Goal: Task Accomplishment & Management: Use online tool/utility

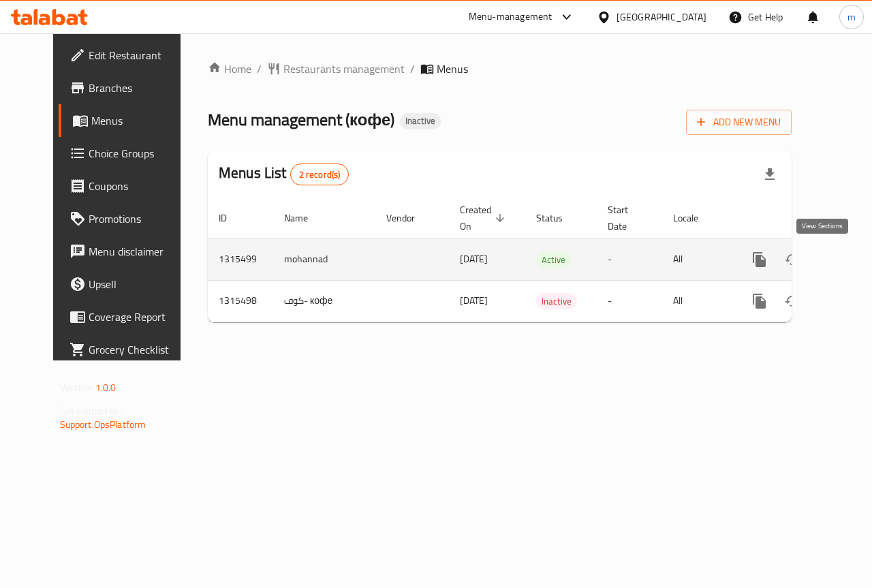
click at [852, 258] on icon "enhanced table" at bounding box center [858, 260] width 12 height 12
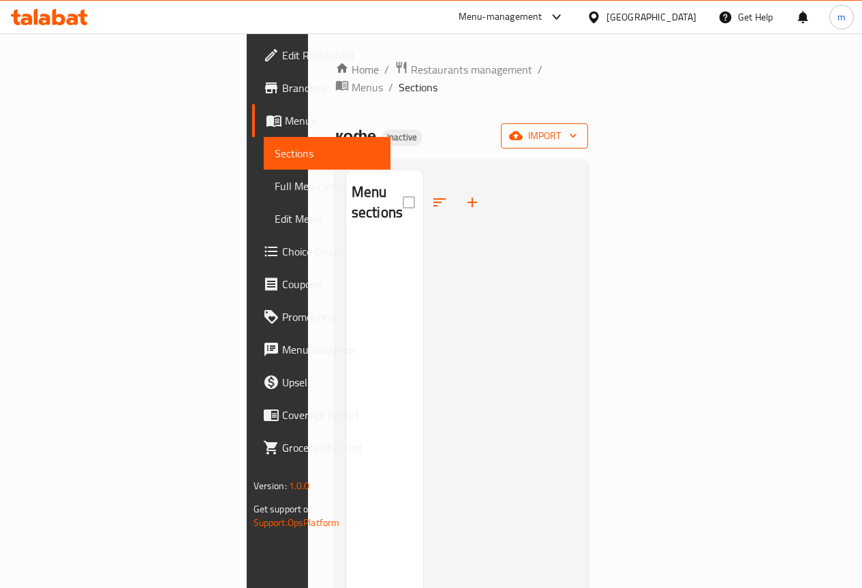
click at [580, 129] on icon "button" at bounding box center [573, 136] width 14 height 14
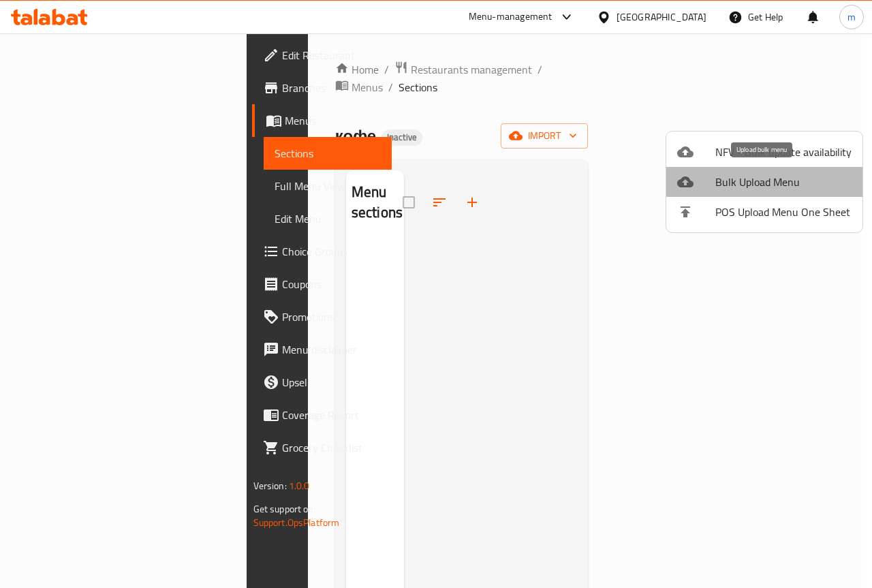
click at [789, 185] on span "Bulk Upload Menu" at bounding box center [784, 182] width 136 height 16
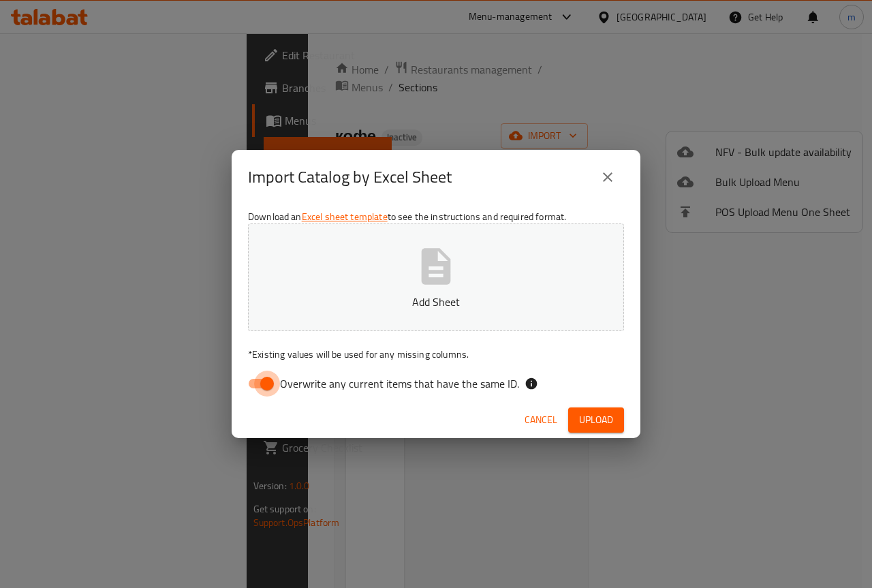
click at [259, 384] on input "Overwrite any current items that have the same ID." at bounding box center [267, 384] width 78 height 26
click at [251, 384] on input "Overwrite any current items that have the same ID." at bounding box center [254, 384] width 78 height 26
click at [251, 384] on input "Overwrite any current items that have the same ID." at bounding box center [267, 384] width 78 height 26
checkbox input "false"
click at [411, 294] on p "Add Sheet" at bounding box center [436, 302] width 334 height 16
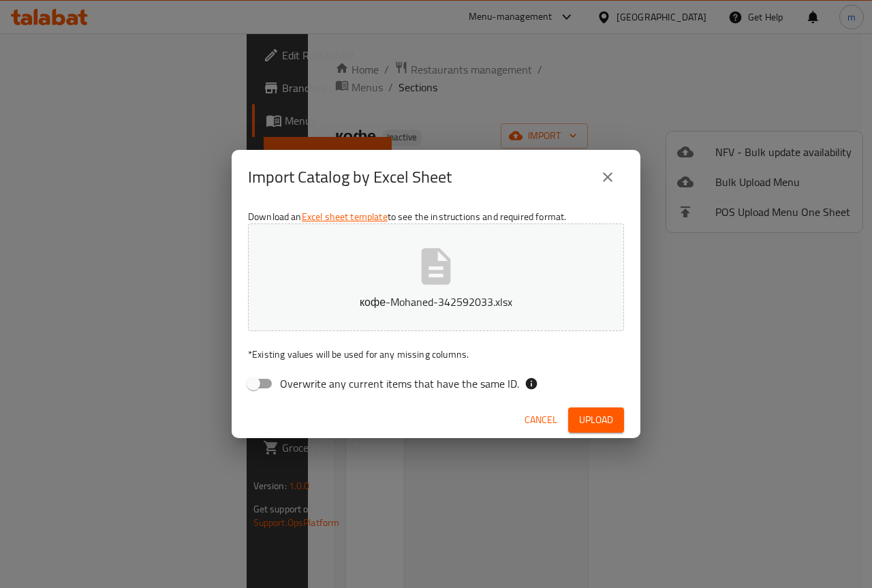
click at [616, 418] on button "Upload" at bounding box center [596, 420] width 56 height 25
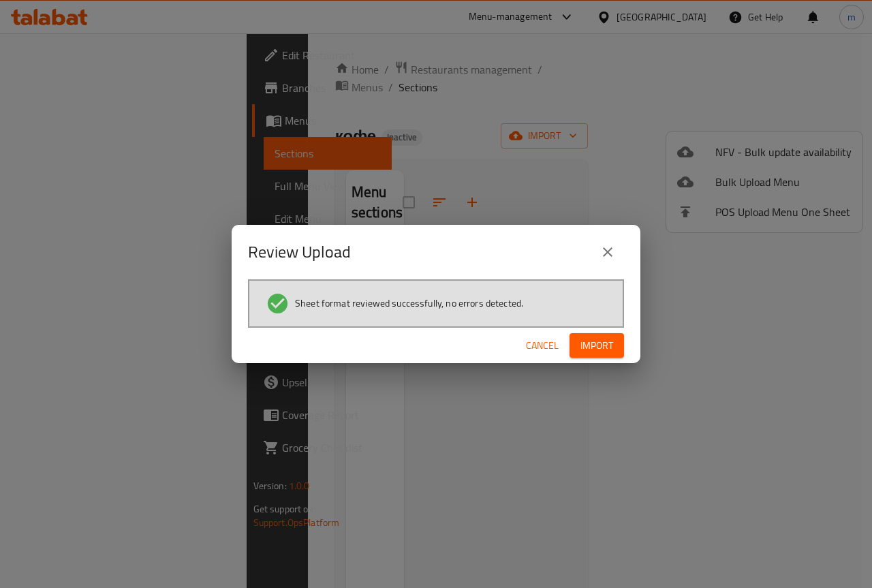
click at [609, 351] on span "Import" at bounding box center [597, 345] width 33 height 17
click at [607, 341] on span "Import" at bounding box center [597, 345] width 33 height 17
click at [617, 338] on button "Import" at bounding box center [597, 345] width 55 height 25
click at [611, 245] on icon "close" at bounding box center [608, 252] width 16 height 16
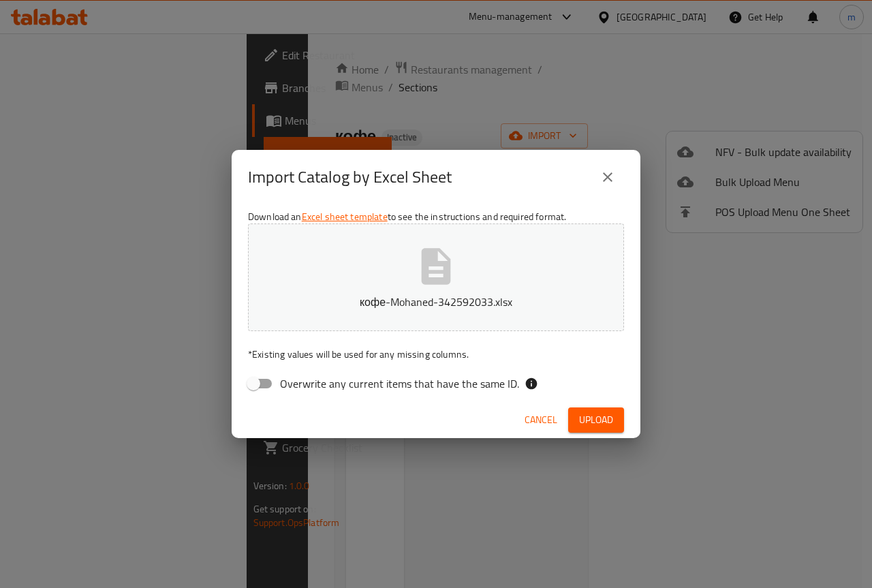
click at [607, 187] on button "close" at bounding box center [608, 177] width 33 height 33
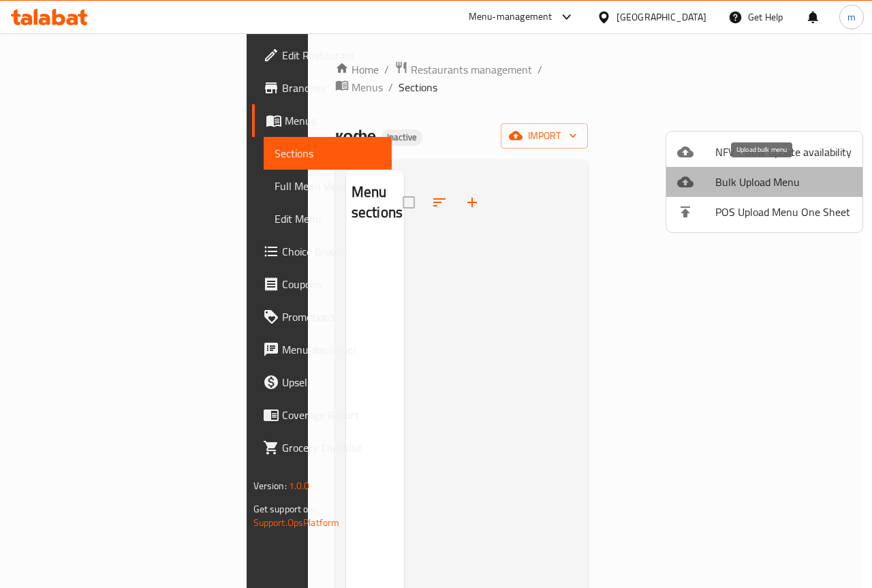
click at [767, 176] on span "Bulk Upload Menu" at bounding box center [784, 182] width 136 height 16
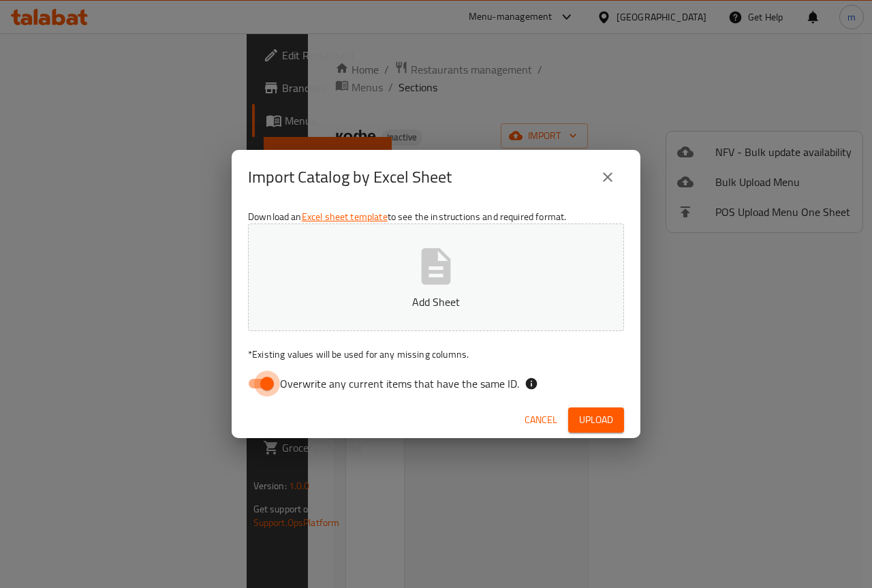
click at [267, 384] on input "Overwrite any current items that have the same ID." at bounding box center [267, 384] width 78 height 26
checkbox input "false"
click at [354, 296] on p "Add Sheet" at bounding box center [436, 302] width 334 height 16
click at [592, 418] on span "Upload" at bounding box center [596, 420] width 34 height 17
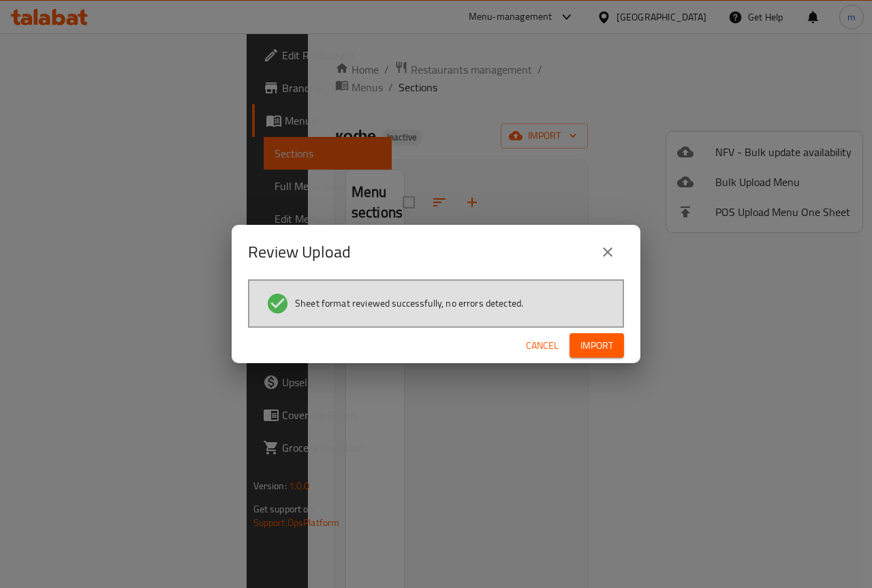
click at [598, 335] on button "Import" at bounding box center [597, 345] width 55 height 25
click at [609, 363] on div "Cancel Import" at bounding box center [436, 346] width 409 height 36
click at [615, 349] on button "Import" at bounding box center [597, 345] width 55 height 25
click at [607, 245] on icon "close" at bounding box center [608, 252] width 16 height 16
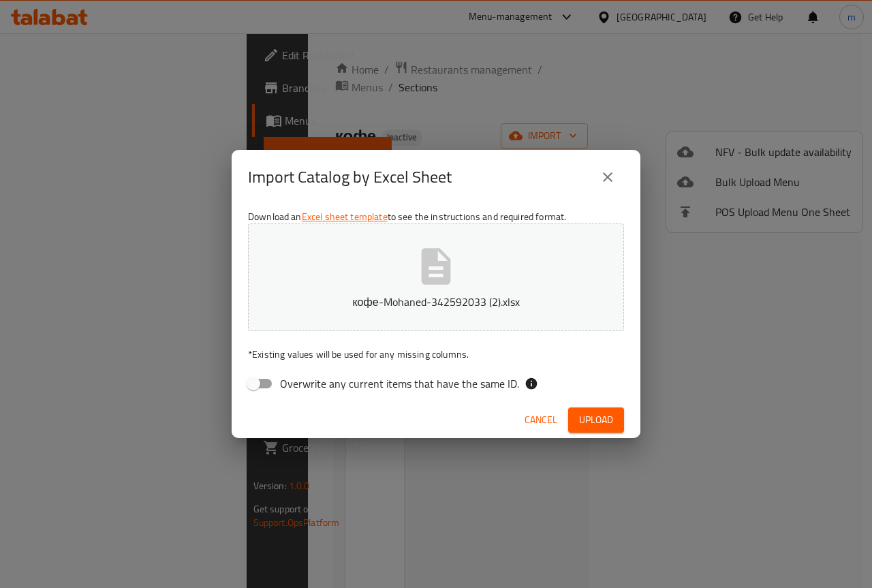
click at [275, 380] on input "Overwrite any current items that have the same ID." at bounding box center [254, 384] width 78 height 26
checkbox input "true"
click at [614, 420] on button "Upload" at bounding box center [596, 420] width 56 height 25
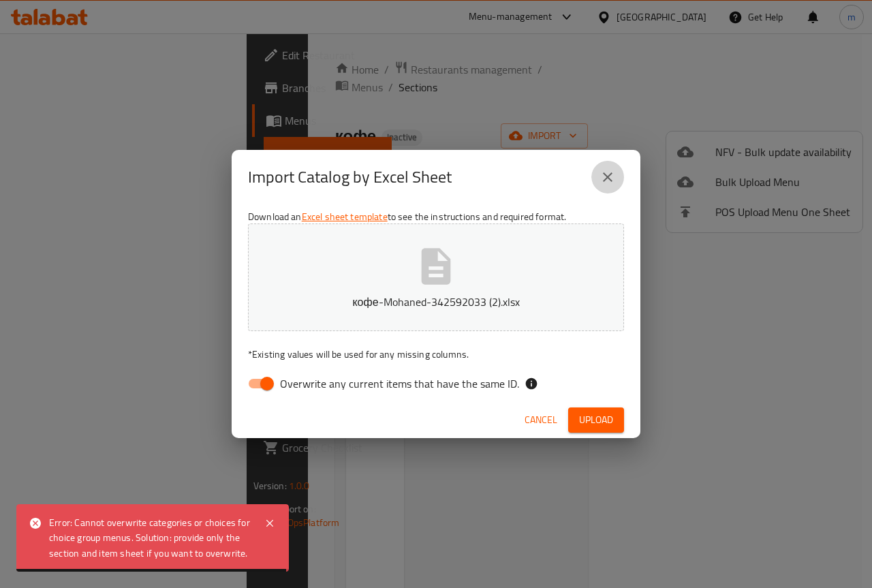
click at [606, 170] on icon "close" at bounding box center [608, 177] width 16 height 16
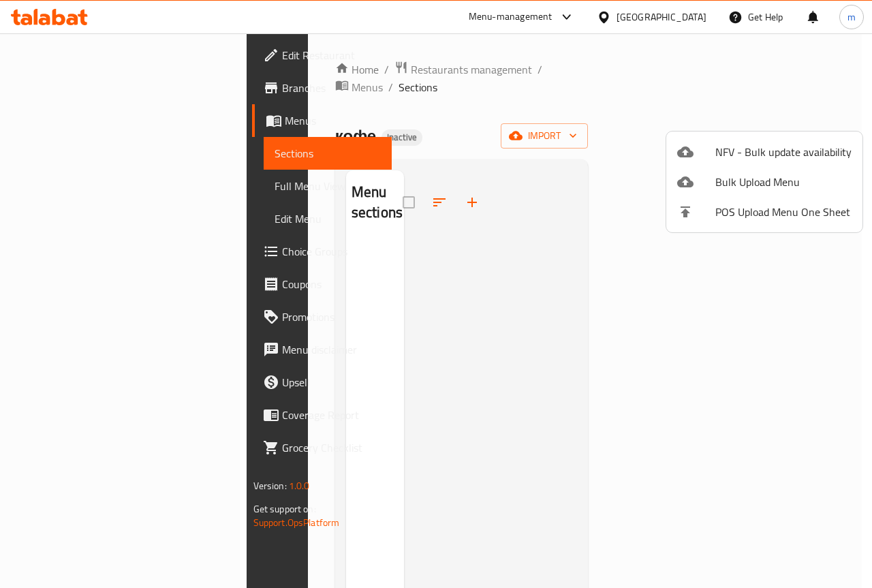
click at [104, 125] on div at bounding box center [436, 294] width 872 height 588
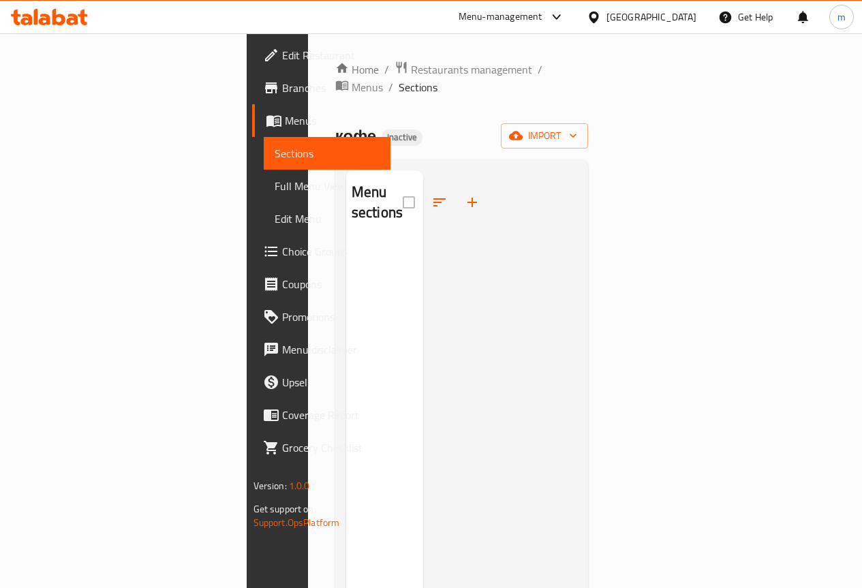
click at [285, 129] on span "Menus" at bounding box center [332, 120] width 95 height 16
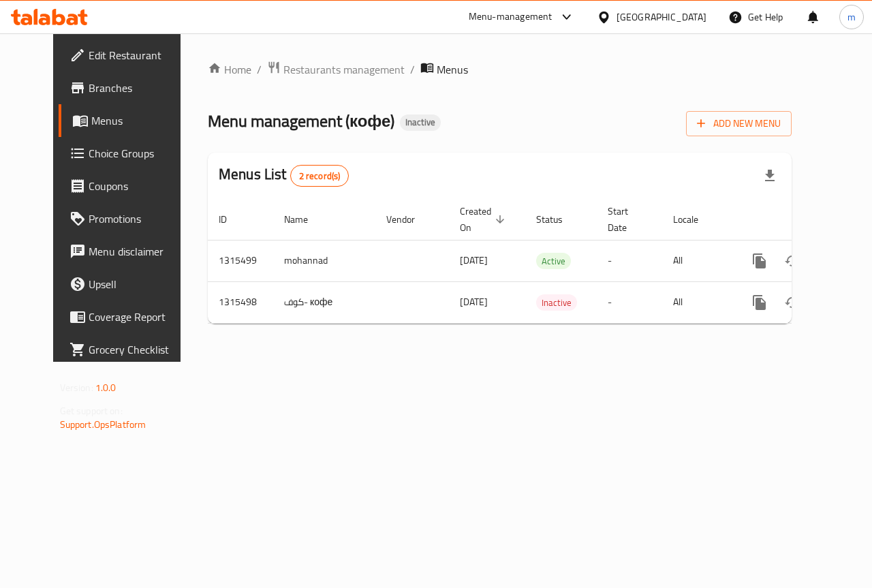
click at [61, 129] on div at bounding box center [436, 294] width 872 height 588
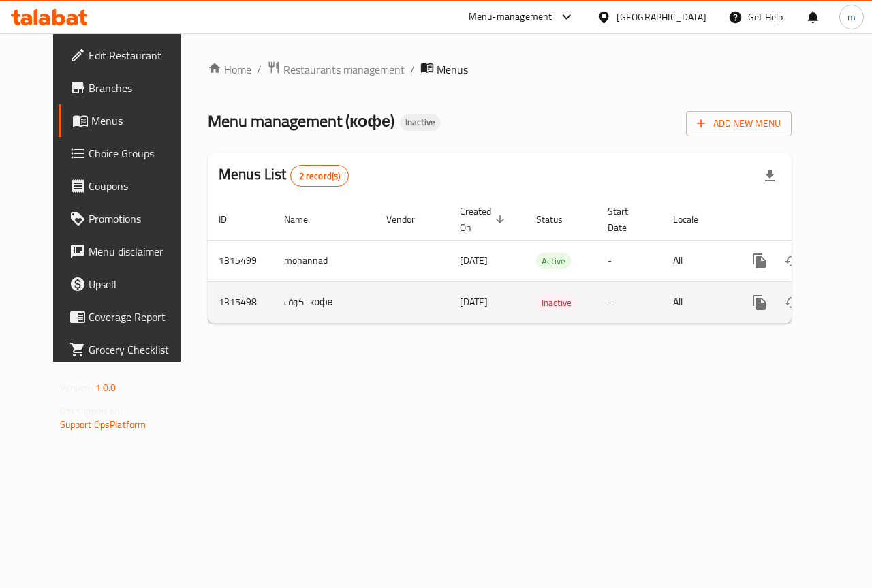
click at [291, 303] on td "كوف- кофе" at bounding box center [324, 302] width 102 height 42
copy td "كوف- кофе"
click at [809, 305] on button "enhanced table" at bounding box center [825, 302] width 33 height 33
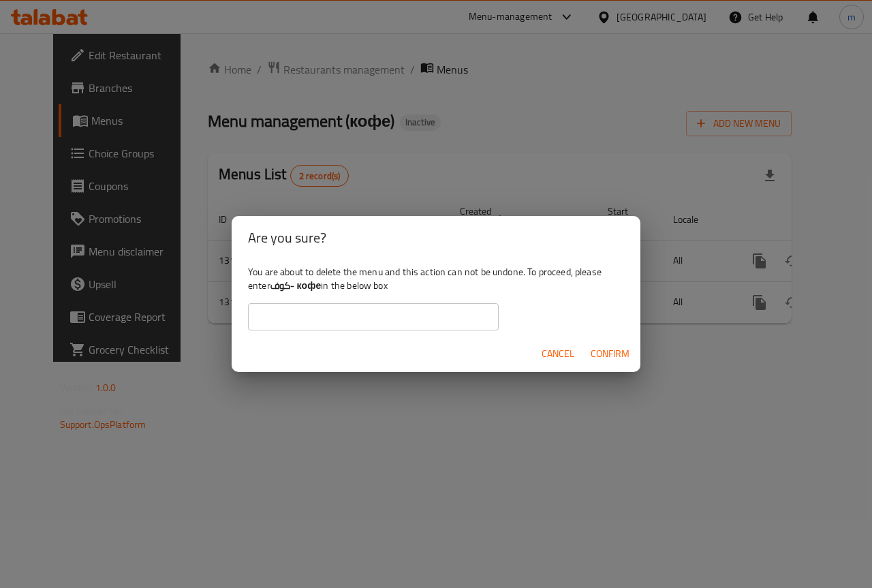
click at [435, 320] on input "text" at bounding box center [373, 316] width 251 height 27
paste input "كوف- кофе"
type input "كوف- кофе"
click at [623, 356] on span "Confirm" at bounding box center [610, 354] width 39 height 17
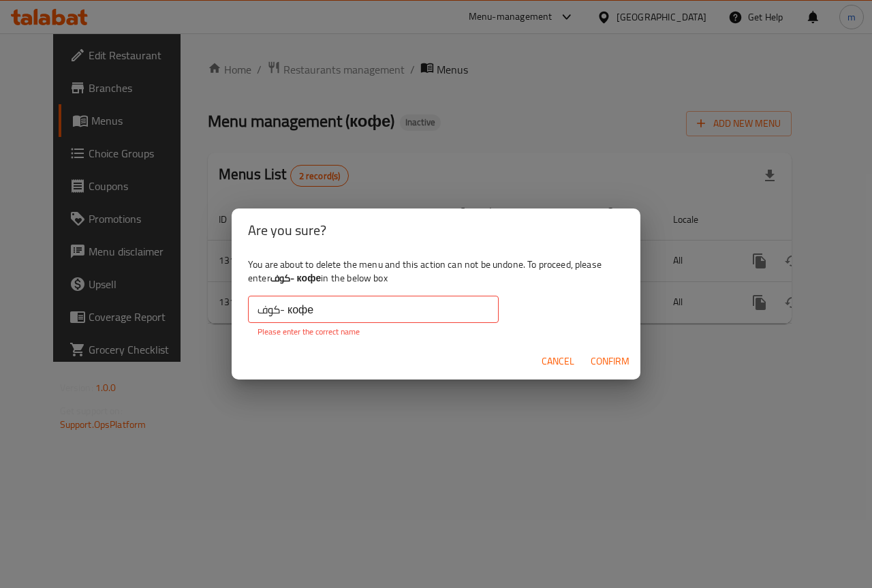
click at [618, 361] on span "Confirm" at bounding box center [610, 361] width 39 height 17
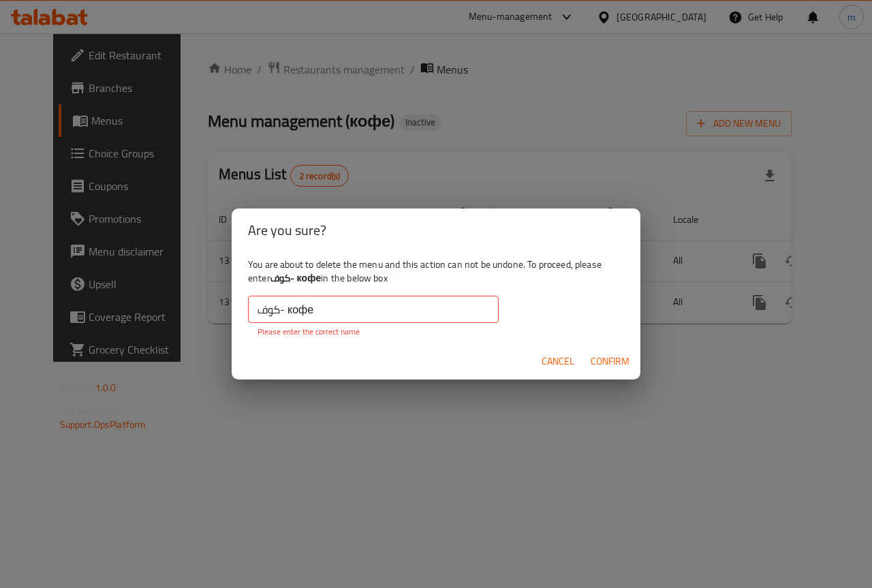
click at [618, 361] on span "Confirm" at bounding box center [610, 361] width 39 height 17
drag, startPoint x: 618, startPoint y: 361, endPoint x: 581, endPoint y: 365, distance: 37.0
click at [613, 363] on span "Confirm" at bounding box center [610, 361] width 39 height 17
click at [566, 364] on span "Cancel" at bounding box center [558, 361] width 33 height 17
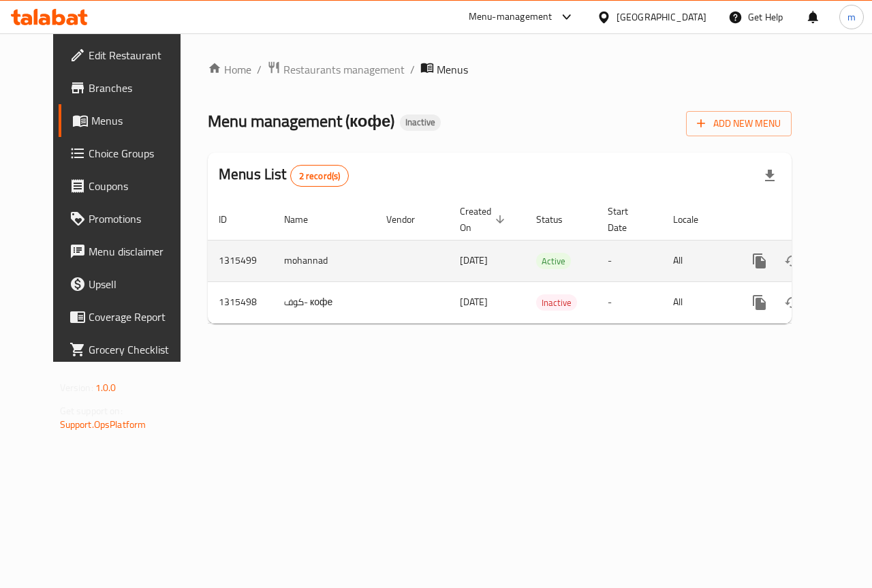
click at [280, 263] on td "mohannad" at bounding box center [324, 261] width 102 height 42
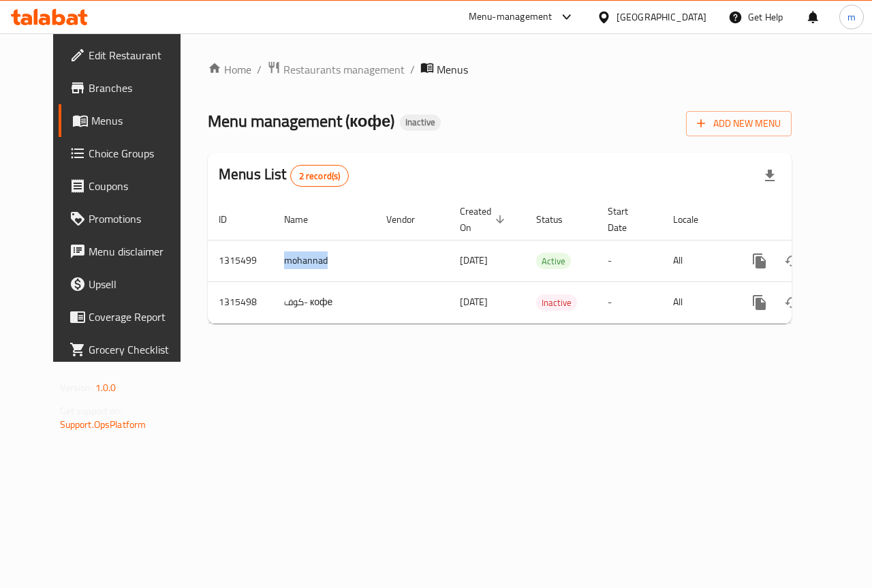
copy td "mohannad"
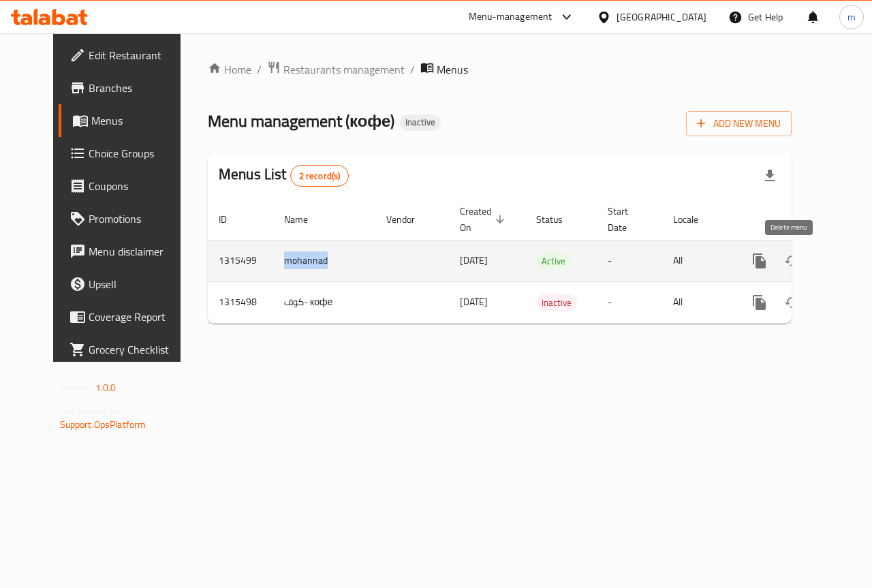
click at [817, 254] on icon "enhanced table" at bounding box center [825, 261] width 16 height 16
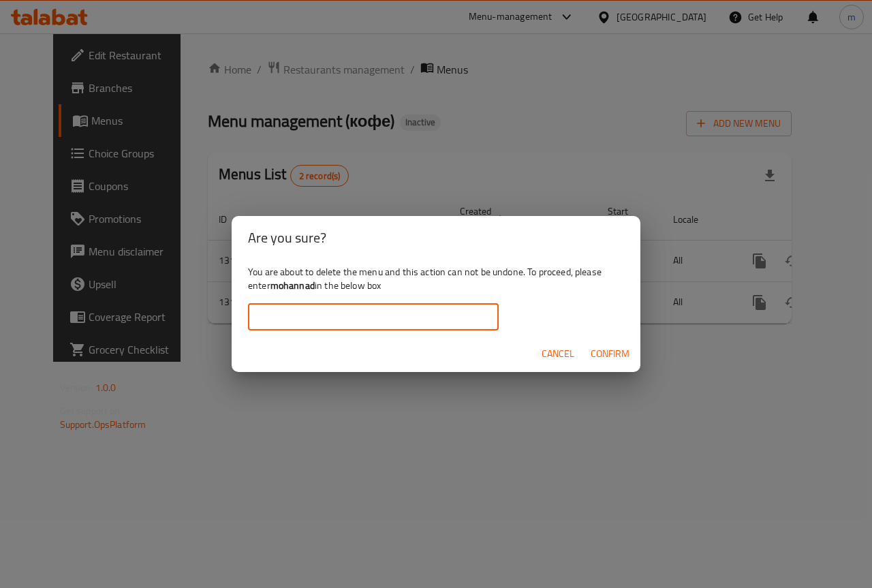
click at [378, 309] on input "text" at bounding box center [373, 316] width 251 height 27
paste input "mohannad"
type input "mohannad"
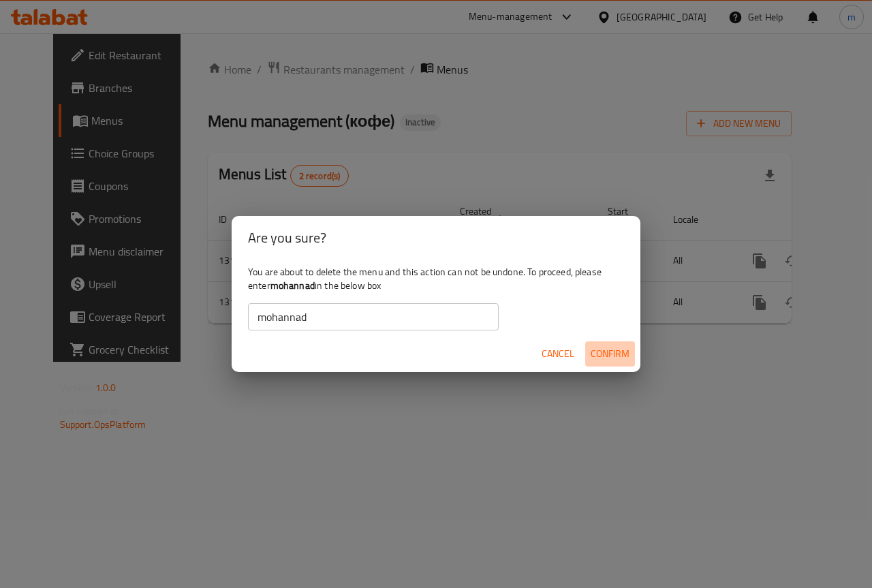
click at [606, 350] on span "Confirm" at bounding box center [610, 354] width 39 height 17
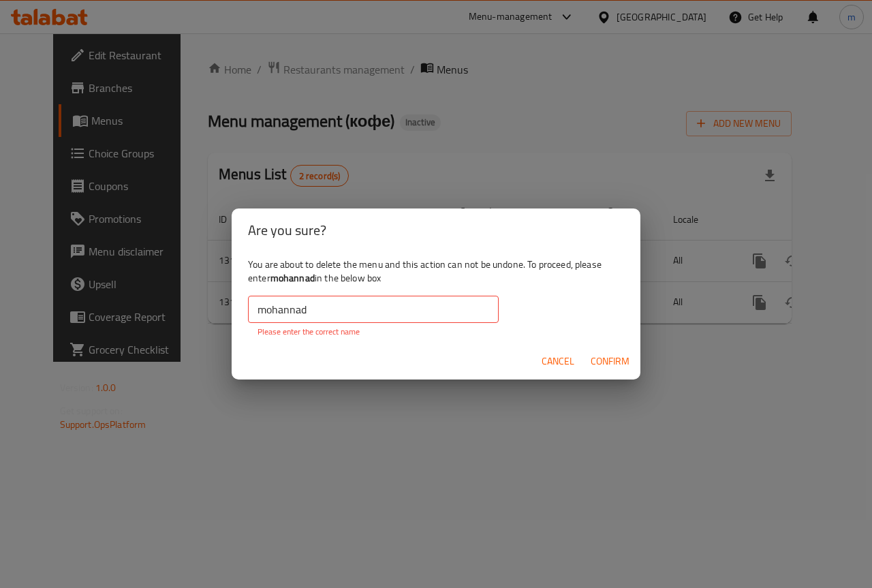
click at [257, 309] on input "mohannad" at bounding box center [373, 309] width 251 height 27
click at [625, 367] on span "Confirm" at bounding box center [610, 361] width 39 height 17
click at [619, 361] on span "Confirm" at bounding box center [610, 361] width 39 height 17
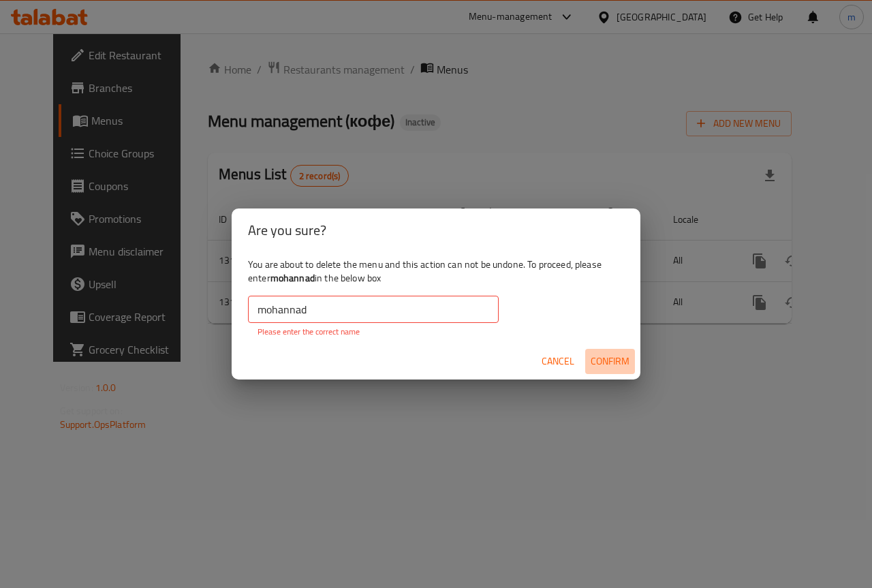
click at [619, 361] on span "Confirm" at bounding box center [610, 361] width 39 height 17
click at [573, 365] on span "Cancel" at bounding box center [558, 361] width 33 height 17
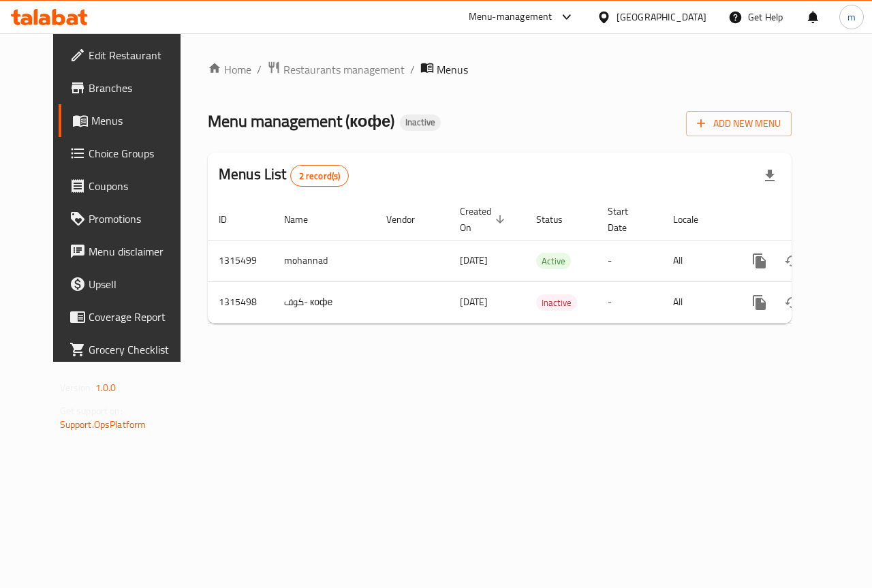
drag, startPoint x: 424, startPoint y: 384, endPoint x: 408, endPoint y: 365, distance: 24.2
click at [422, 362] on div "Home / Restaurants management / Menus Menu management ( кофе ) Inactive Add New…" at bounding box center [500, 197] width 639 height 328
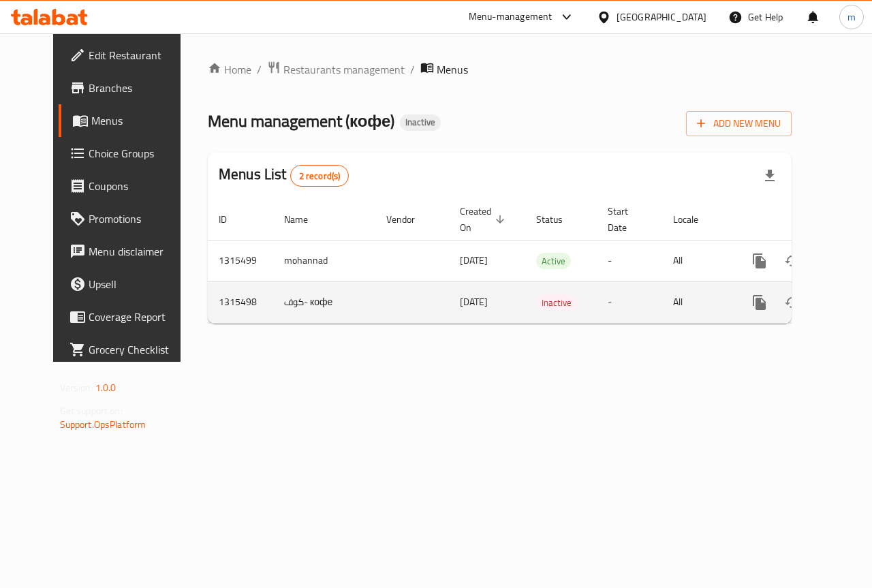
click at [376, 307] on td "enhanced table" at bounding box center [413, 302] width 74 height 42
click at [597, 306] on td "-" at bounding box center [629, 302] width 65 height 42
click at [817, 304] on icon "enhanced table" at bounding box center [825, 302] width 16 height 16
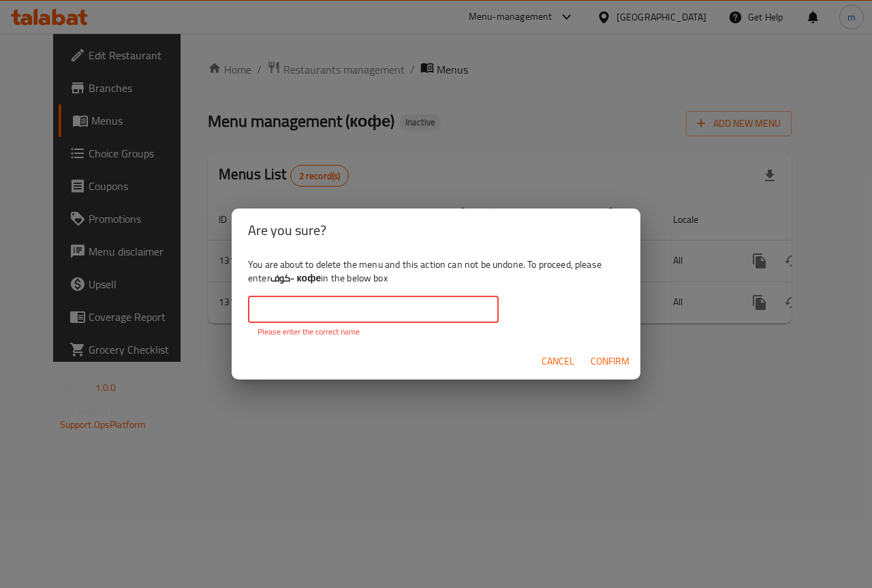
click at [425, 313] on input "text" at bounding box center [373, 309] width 251 height 27
drag, startPoint x: 321, startPoint y: 277, endPoint x: 288, endPoint y: 280, distance: 33.6
click at [288, 280] on b "كوف- кофе" at bounding box center [296, 278] width 51 height 18
click at [273, 284] on b "كوف- кофе" at bounding box center [296, 278] width 51 height 18
click at [280, 279] on b "كوف- кофе" at bounding box center [296, 278] width 51 height 18
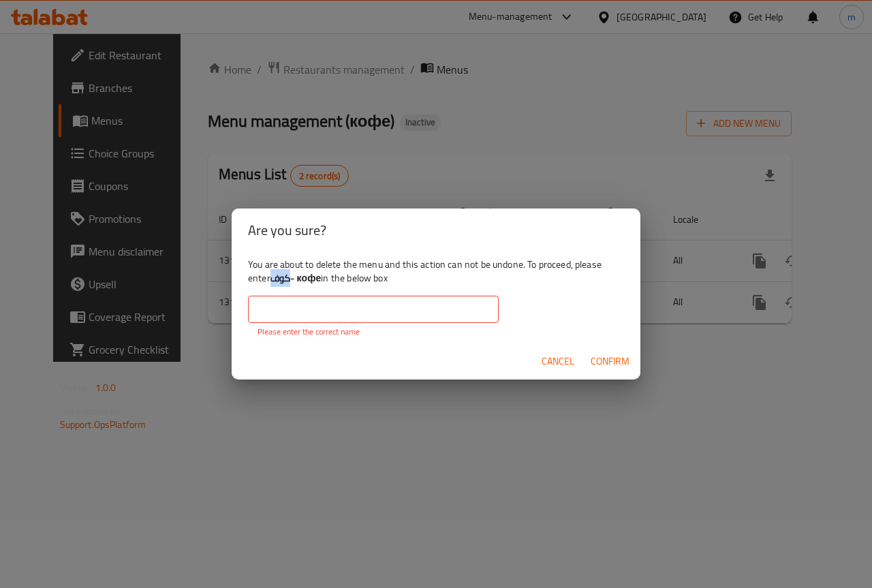
click at [280, 279] on b "كوف- кофе" at bounding box center [296, 278] width 51 height 18
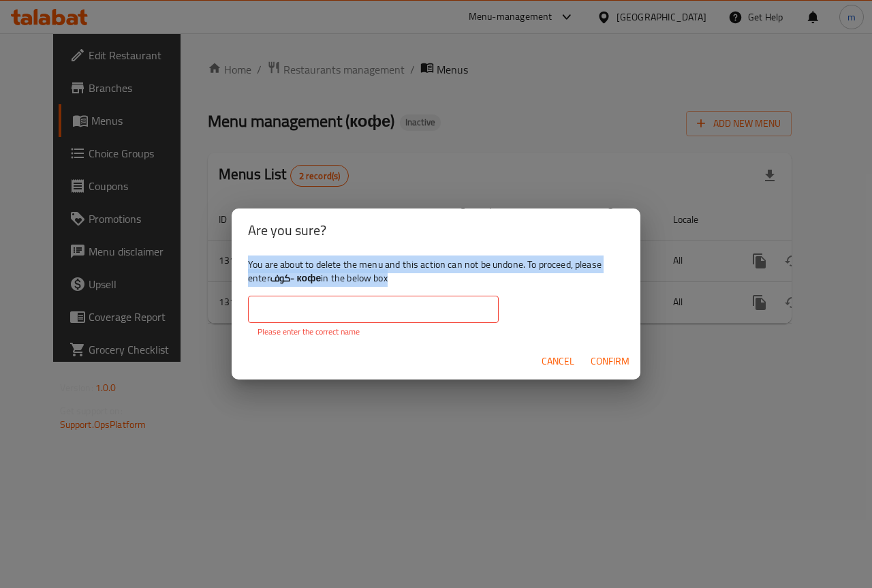
click at [280, 279] on b "كوف- кофе" at bounding box center [296, 278] width 51 height 18
click at [309, 286] on b "كوف- кофе" at bounding box center [296, 278] width 51 height 18
click at [312, 279] on b "كوف- кофе" at bounding box center [296, 278] width 51 height 18
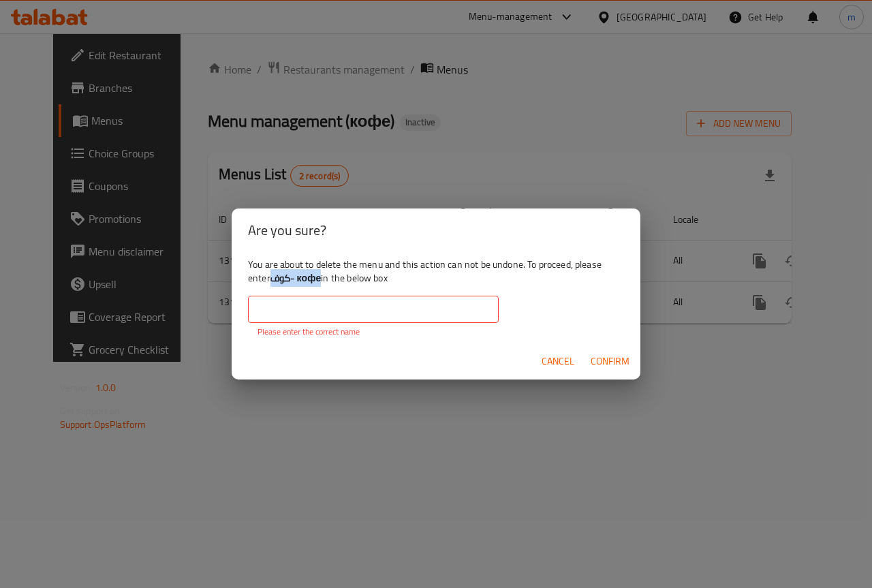
drag, startPoint x: 275, startPoint y: 281, endPoint x: 325, endPoint y: 279, distance: 50.5
click at [322, 280] on b "كوف- кофе" at bounding box center [296, 278] width 51 height 18
copy b "كوف- кофе"
click at [339, 307] on input "text" at bounding box center [373, 309] width 251 height 27
paste input "كوف- кофе"
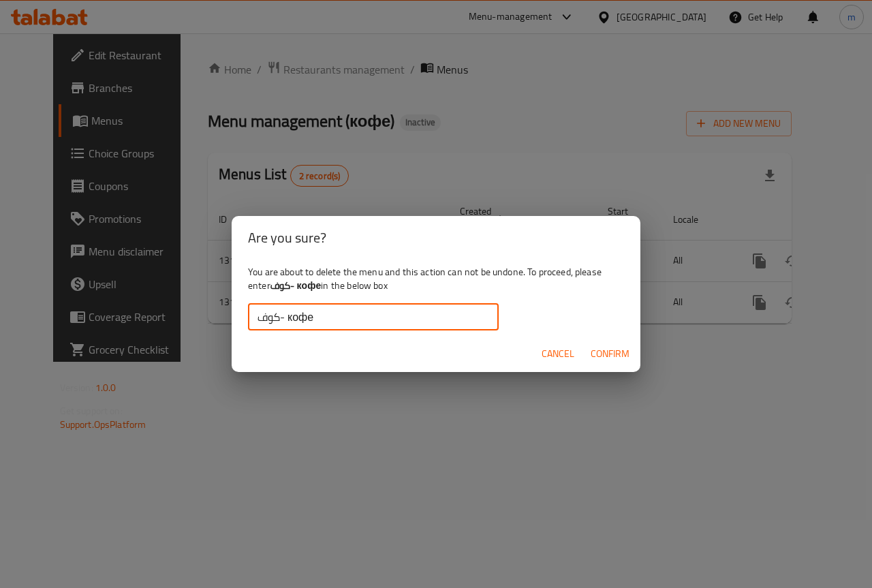
type input "كوف- кофе"
click at [619, 346] on span "Confirm" at bounding box center [610, 354] width 39 height 17
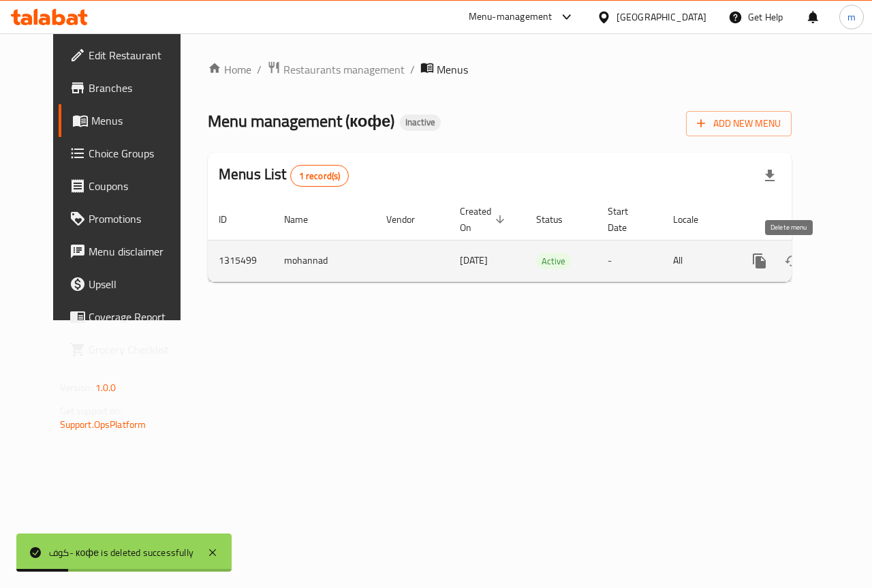
click at [821, 263] on icon "enhanced table" at bounding box center [826, 261] width 10 height 12
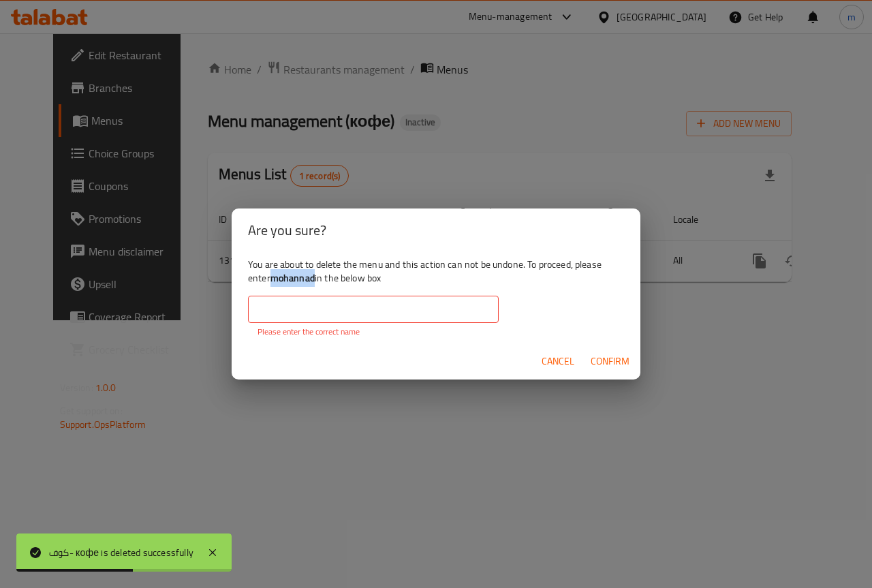
drag, startPoint x: 275, startPoint y: 278, endPoint x: 316, endPoint y: 286, distance: 42.4
click at [316, 286] on div "You are about to delete the menu and this action can not be undone. To proceed,…" at bounding box center [436, 297] width 409 height 91
copy b "mohannad"
click at [307, 310] on input "text" at bounding box center [373, 309] width 251 height 27
paste input "mohannad"
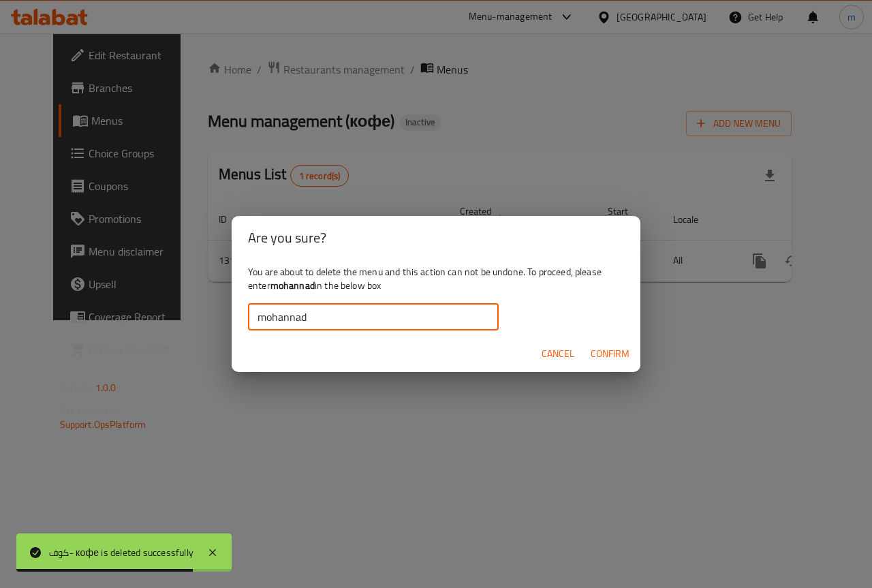
type input "mohannad"
click at [617, 350] on span "Confirm" at bounding box center [610, 354] width 39 height 17
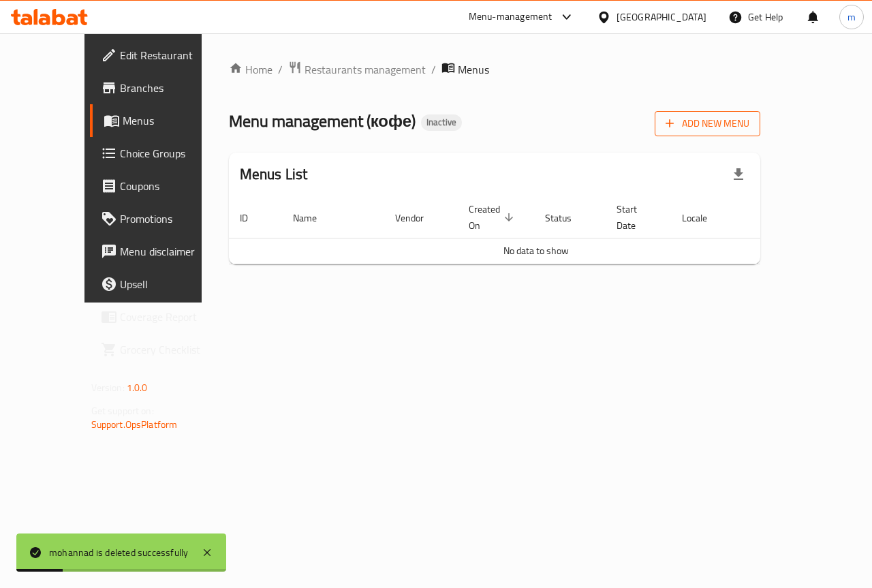
click at [750, 122] on span "Add New Menu" at bounding box center [708, 123] width 84 height 17
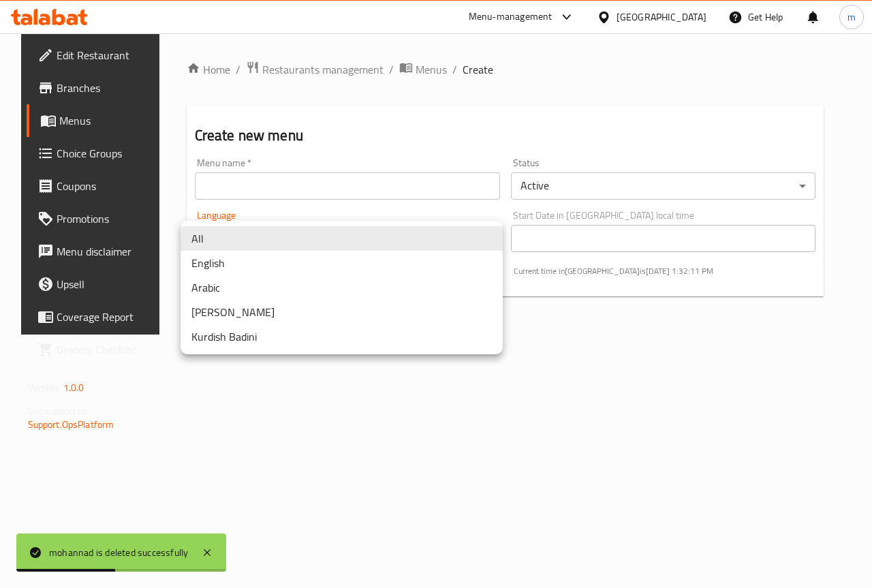
click at [460, 236] on body "mohannad is deleted successfully ​ Menu-management Egypt Get Help m Edit Restau…" at bounding box center [436, 310] width 872 height 555
click at [442, 203] on div at bounding box center [436, 294] width 872 height 588
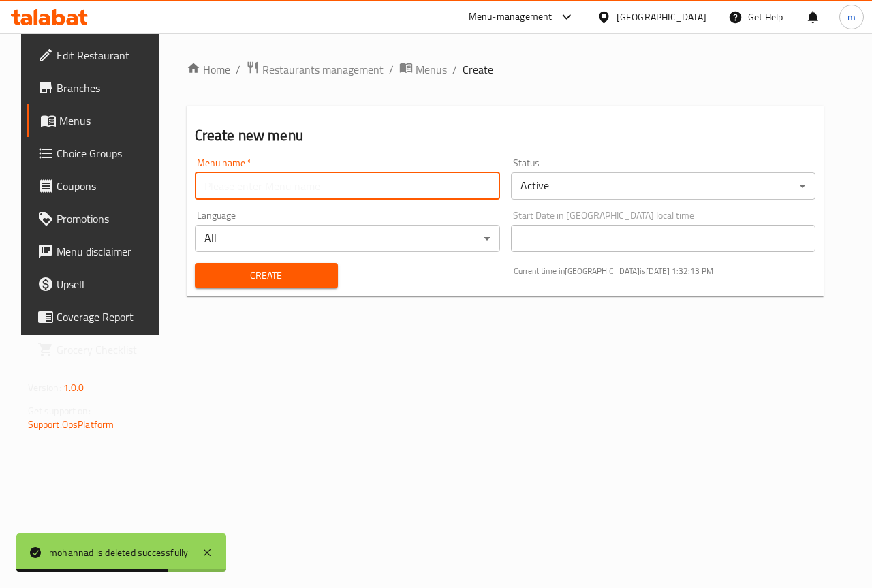
click at [438, 191] on input "text" at bounding box center [347, 185] width 305 height 27
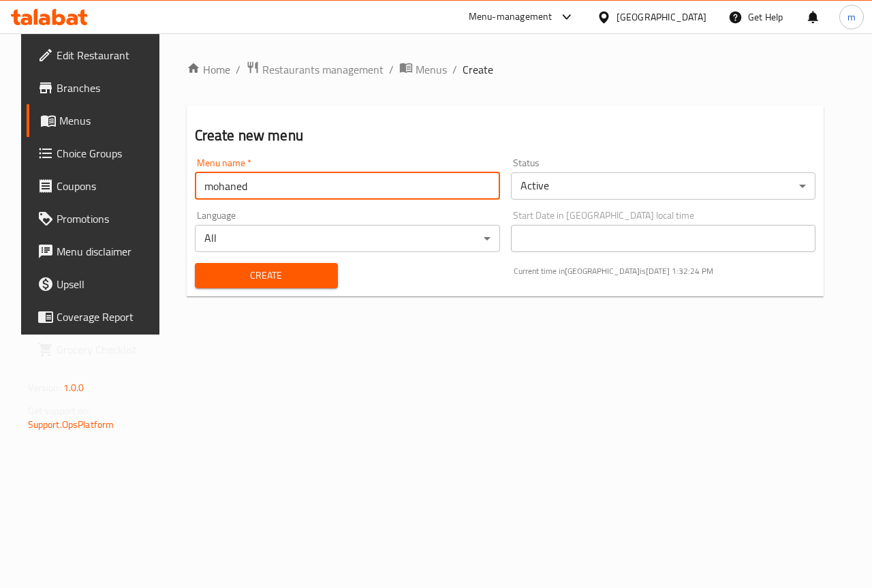
type input "mohaned"
click at [211, 269] on span "Create" at bounding box center [266, 275] width 121 height 17
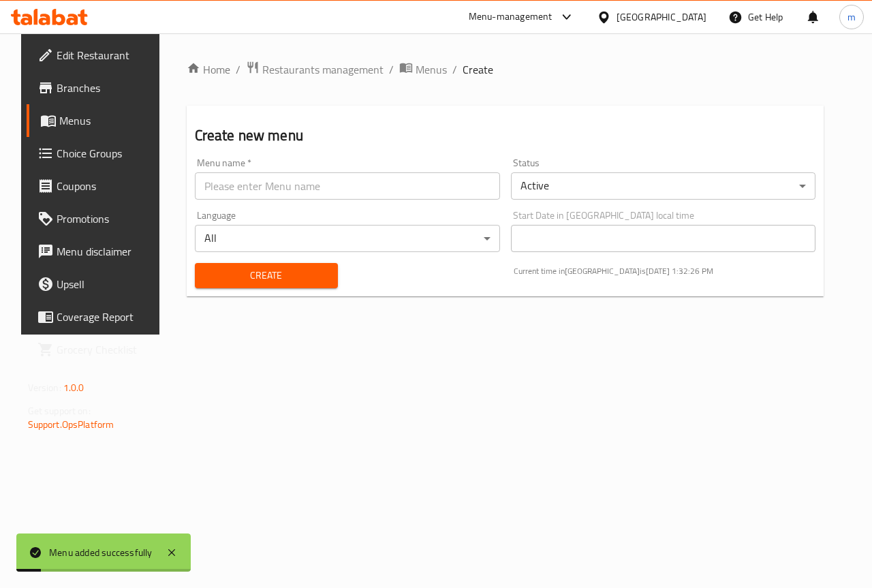
click at [68, 113] on span "Menus" at bounding box center [107, 120] width 97 height 16
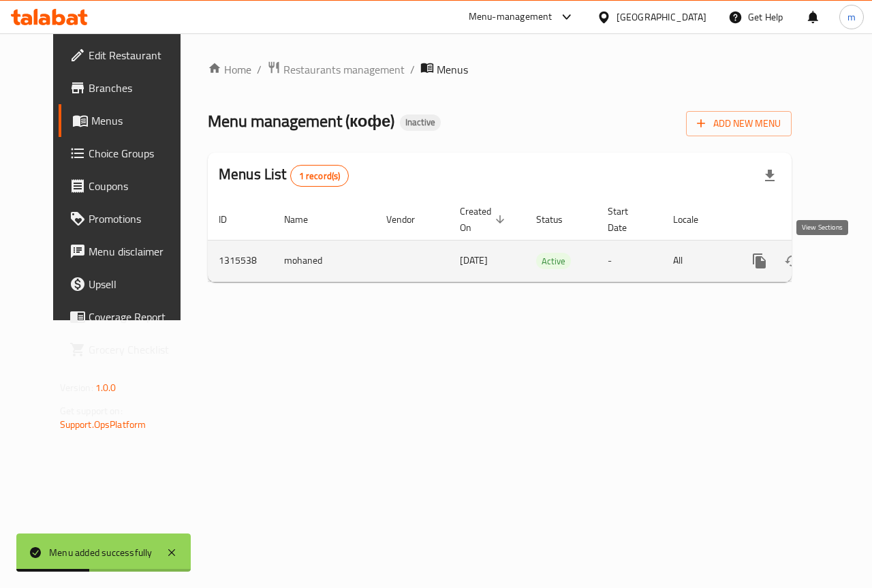
click at [842, 256] on link "enhanced table" at bounding box center [858, 261] width 33 height 33
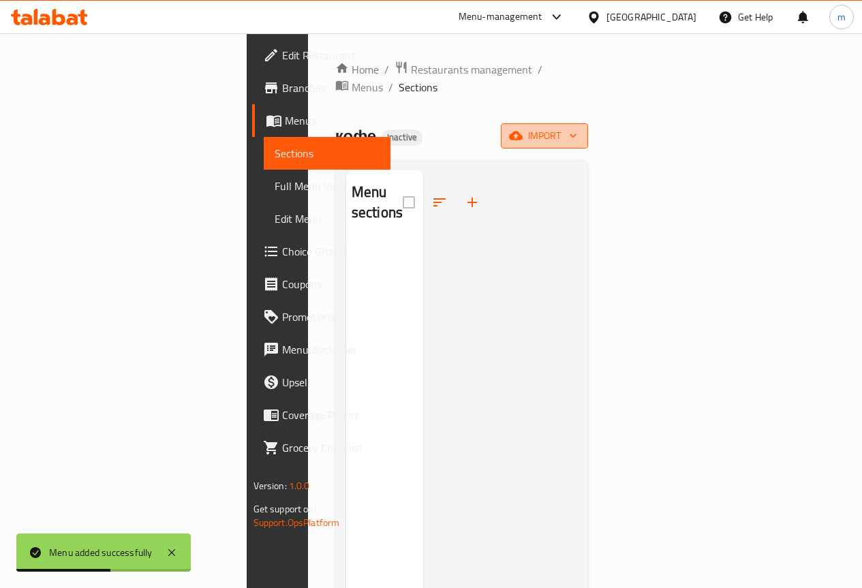
click at [588, 123] on button "import" at bounding box center [544, 135] width 87 height 25
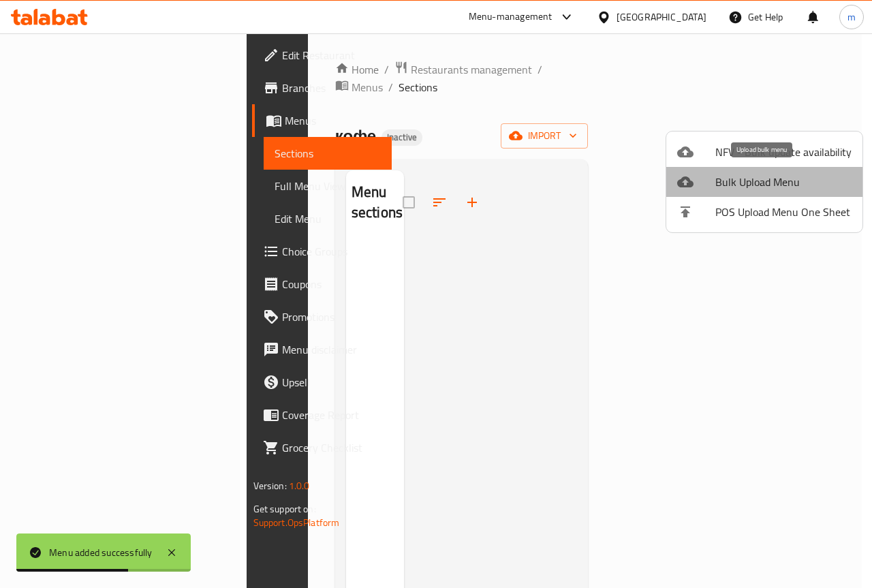
click at [797, 195] on li "Bulk Upload Menu" at bounding box center [765, 182] width 196 height 30
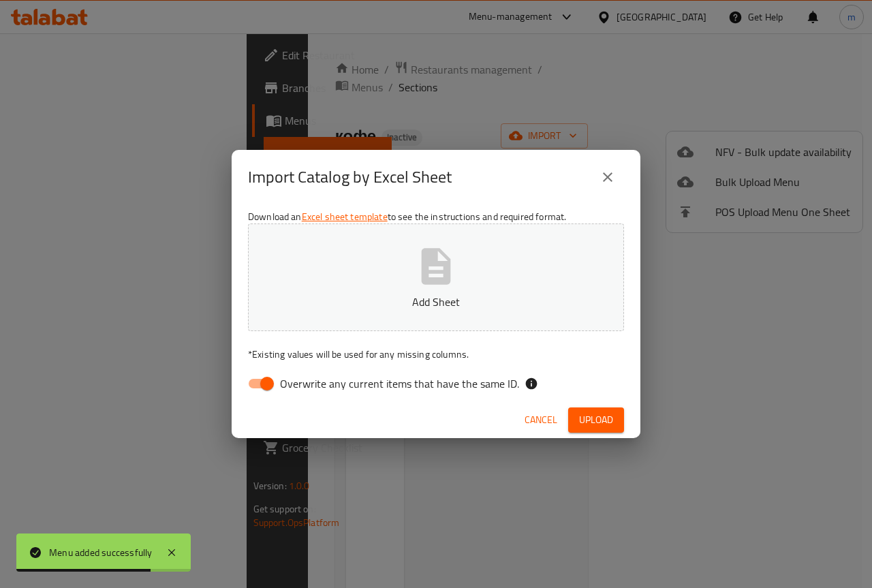
click at [277, 377] on input "Overwrite any current items that have the same ID." at bounding box center [267, 384] width 78 height 26
click at [266, 391] on input "Overwrite any current items that have the same ID." at bounding box center [254, 384] width 78 height 26
click at [439, 304] on p "Add Sheet" at bounding box center [436, 302] width 334 height 16
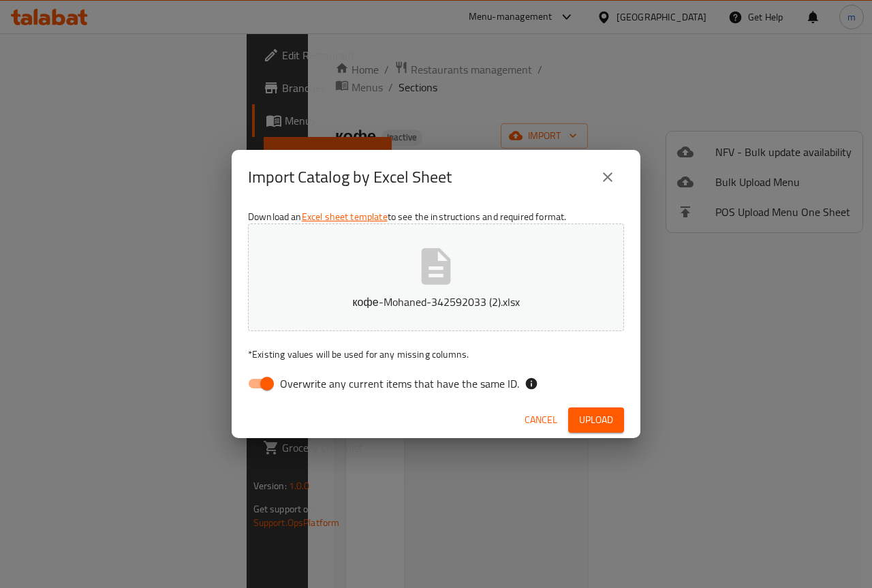
click at [605, 414] on span "Upload" at bounding box center [596, 420] width 34 height 17
click at [268, 374] on input "Overwrite any current items that have the same ID." at bounding box center [267, 384] width 78 height 26
checkbox input "false"
click at [594, 416] on span "Upload" at bounding box center [596, 420] width 34 height 17
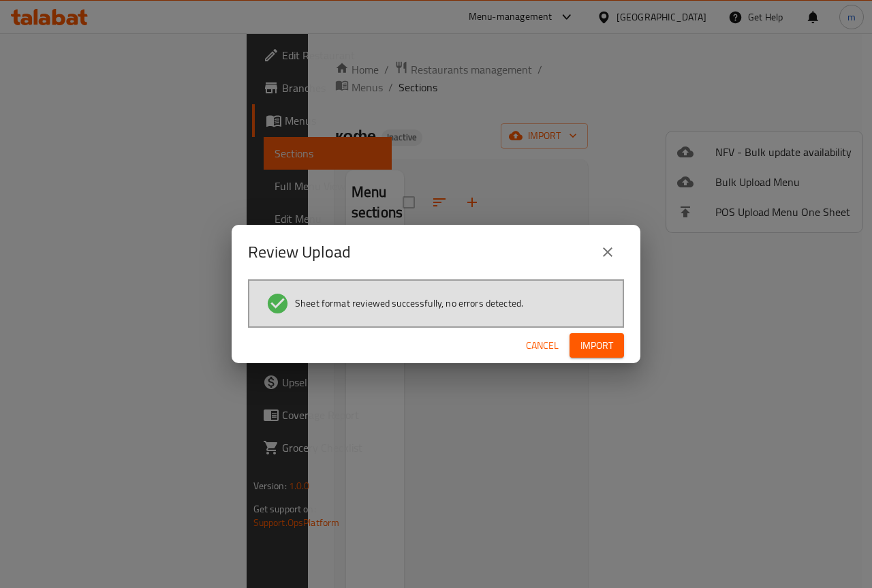
click at [602, 341] on span "Import" at bounding box center [597, 345] width 33 height 17
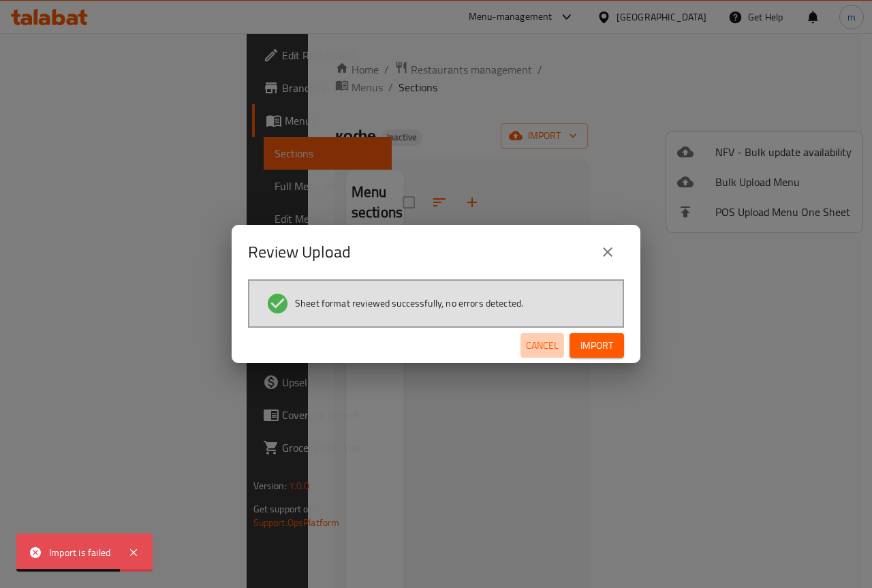
click at [529, 347] on span "Cancel" at bounding box center [542, 345] width 33 height 17
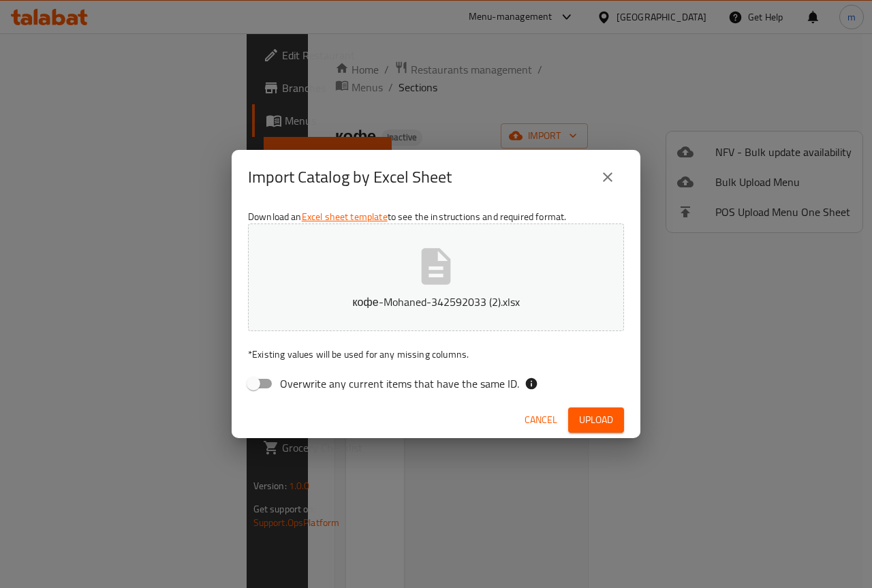
click at [629, 176] on div "Import Catalog by Excel Sheet" at bounding box center [436, 177] width 409 height 55
click at [595, 171] on button "close" at bounding box center [608, 177] width 33 height 33
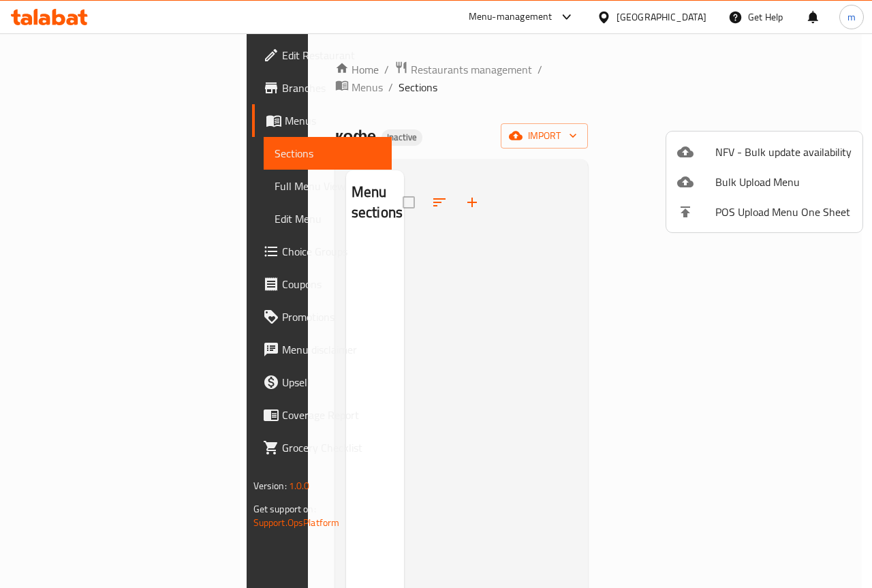
click at [715, 158] on div at bounding box center [696, 152] width 38 height 16
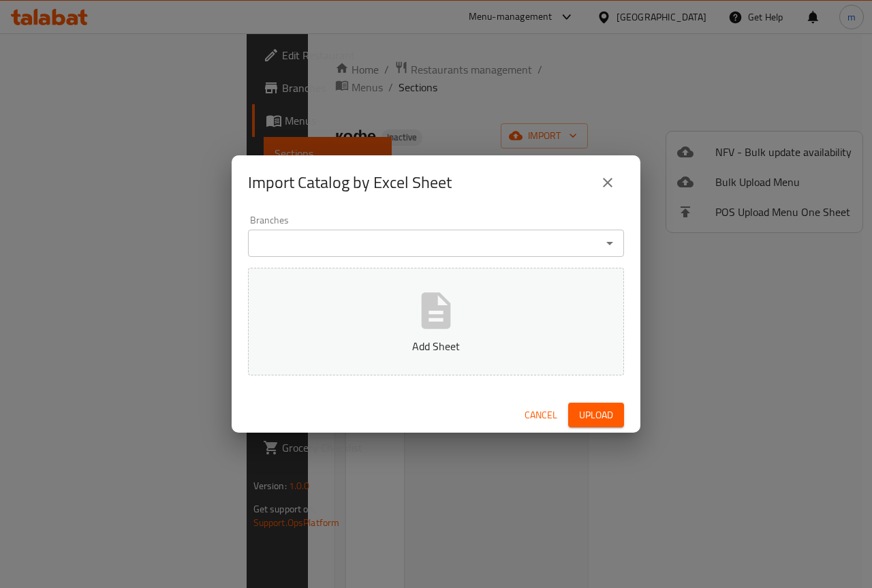
click at [529, 237] on input "Branches" at bounding box center [425, 243] width 346 height 19
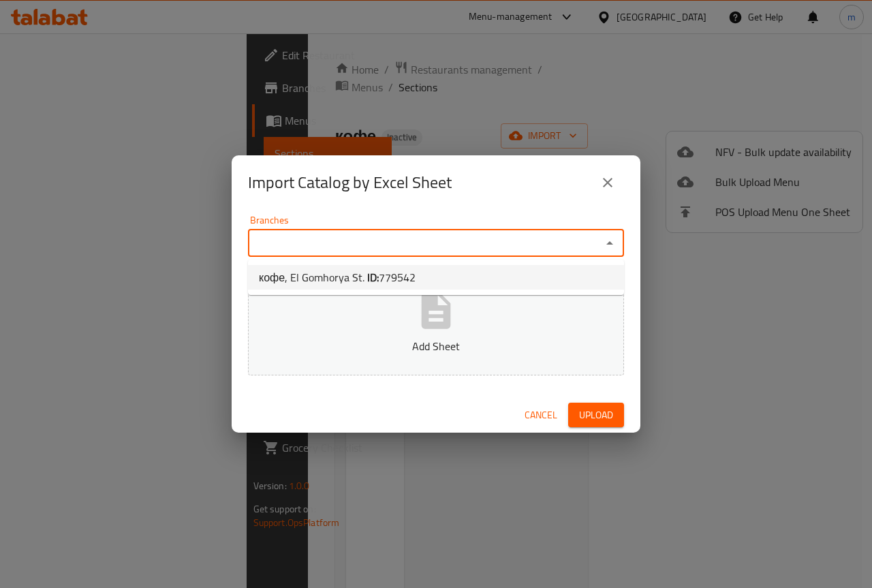
click at [457, 277] on li "кофе, El Gomhorya St. ID: 779542" at bounding box center [436, 277] width 376 height 25
type input "кофе, El Gomhorya St."
click at [428, 335] on button "Add Sheet" at bounding box center [436, 322] width 376 height 108
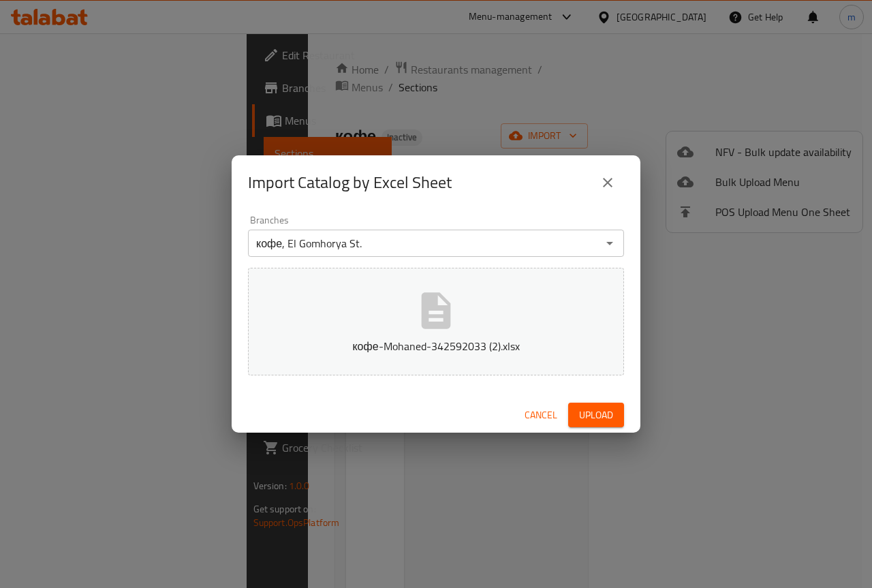
click at [596, 394] on div "Branches кофе, El Gomhorya St. Branches кофе-Mohaned-342592033 (2).xlsx" at bounding box center [436, 303] width 409 height 187
click at [598, 415] on span "Upload" at bounding box center [596, 415] width 34 height 17
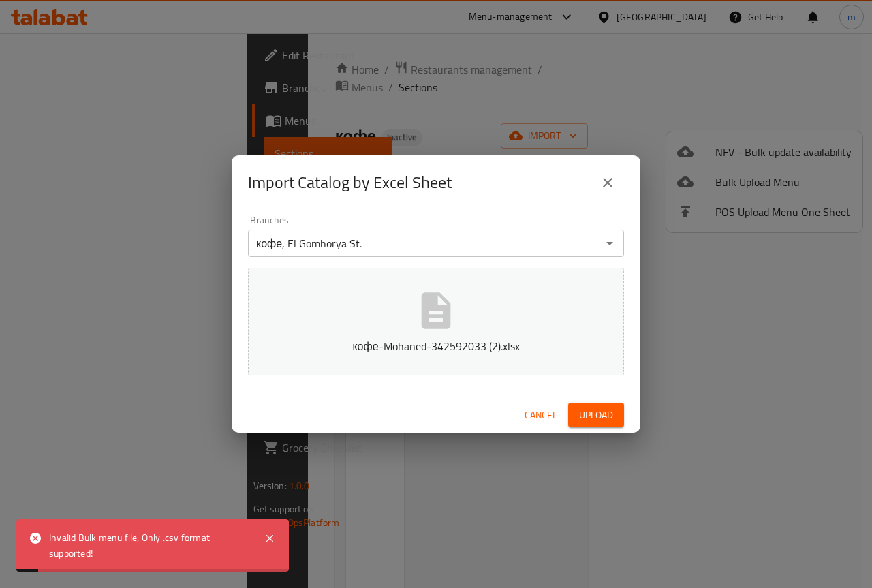
click at [610, 177] on icon "close" at bounding box center [608, 182] width 16 height 16
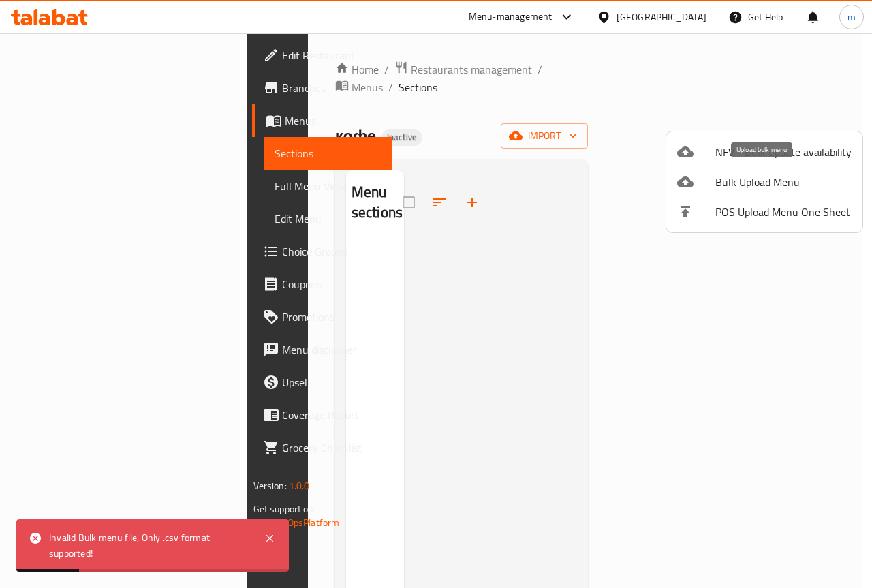
click at [801, 173] on li "Bulk Upload Menu" at bounding box center [765, 182] width 196 height 30
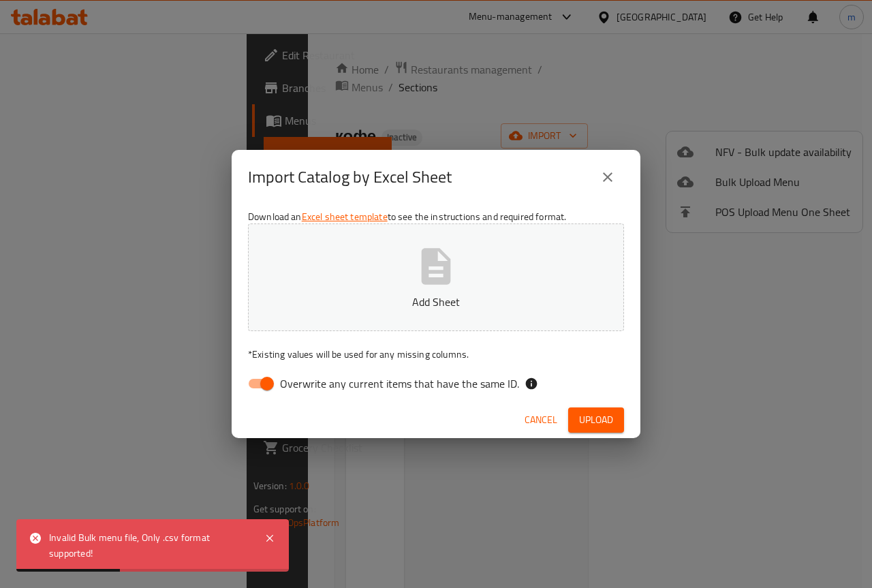
click at [523, 312] on button "Add Sheet" at bounding box center [436, 278] width 376 height 108
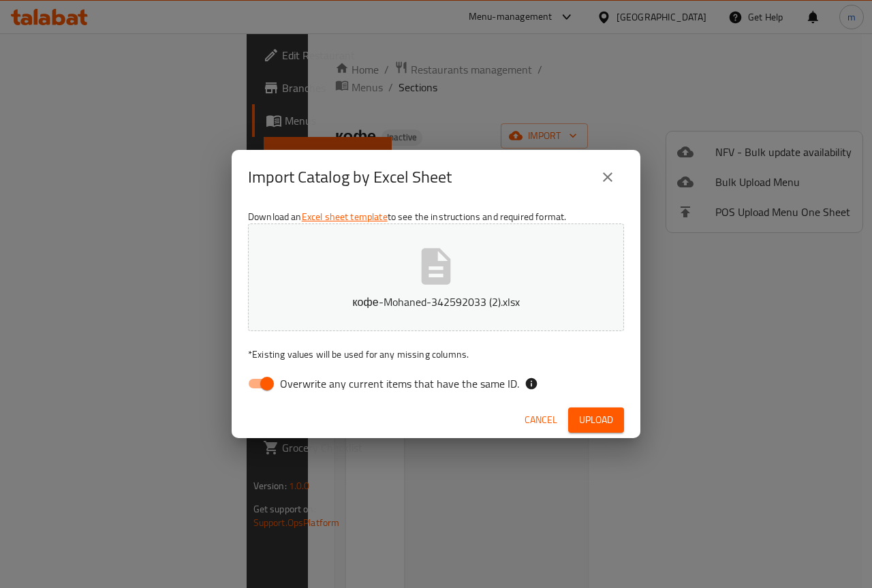
click at [260, 382] on input "Overwrite any current items that have the same ID." at bounding box center [267, 384] width 78 height 26
checkbox input "false"
click at [597, 416] on span "Upload" at bounding box center [596, 420] width 34 height 17
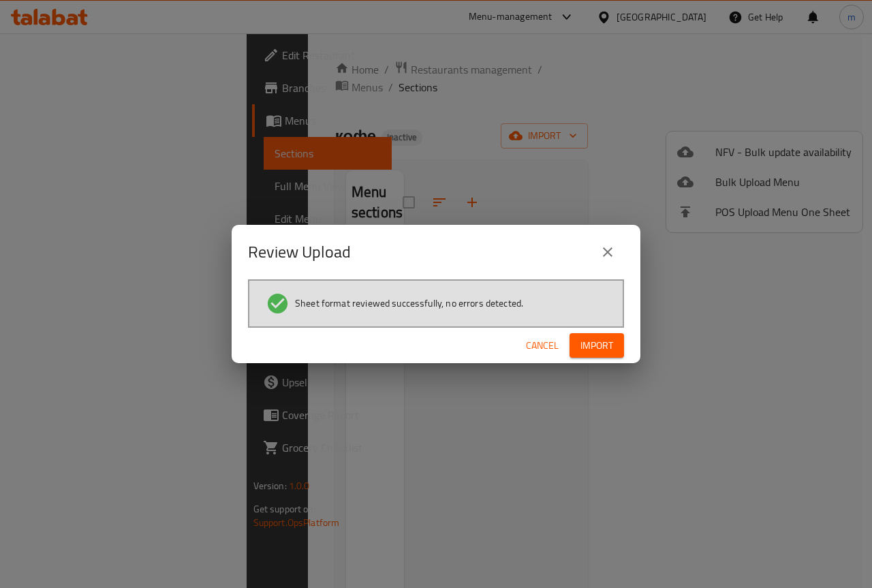
click at [607, 338] on span "Import" at bounding box center [597, 345] width 33 height 17
click at [609, 349] on span "Import" at bounding box center [597, 345] width 33 height 17
click at [612, 346] on span "Import" at bounding box center [597, 345] width 33 height 17
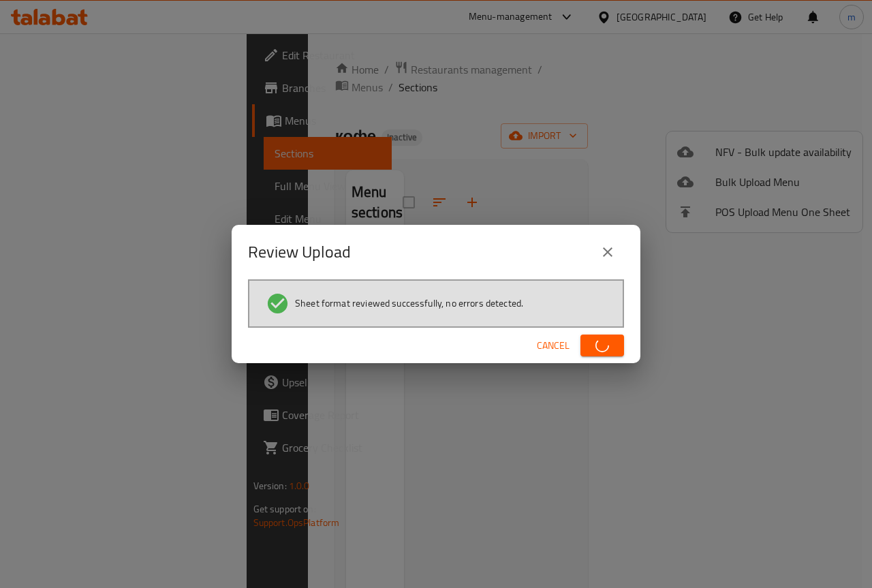
click at [612, 346] on span "button" at bounding box center [603, 346] width 22 height 14
click at [602, 251] on icon "close" at bounding box center [608, 252] width 16 height 16
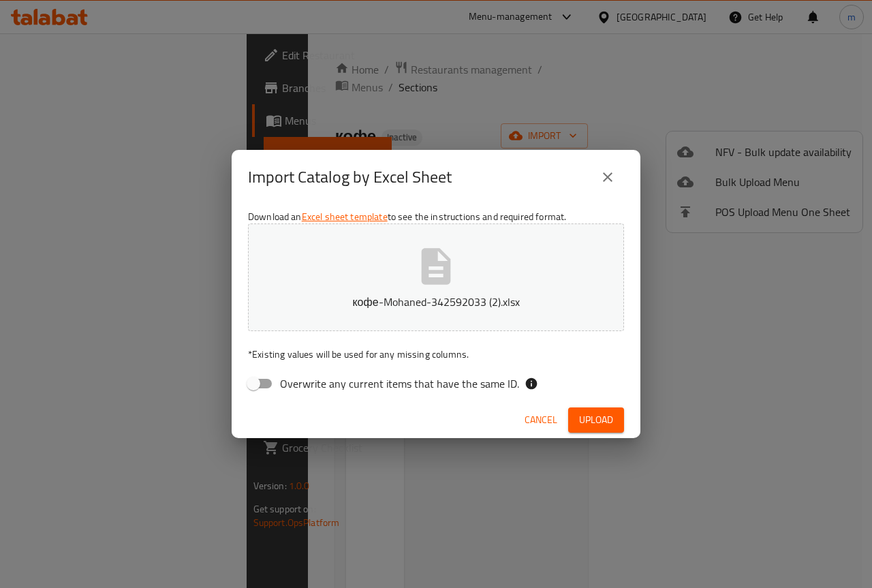
click at [393, 279] on button "кофе-Mohaned-342592033 (2).xlsx" at bounding box center [436, 278] width 376 height 108
click at [596, 412] on span "Upload" at bounding box center [596, 420] width 34 height 17
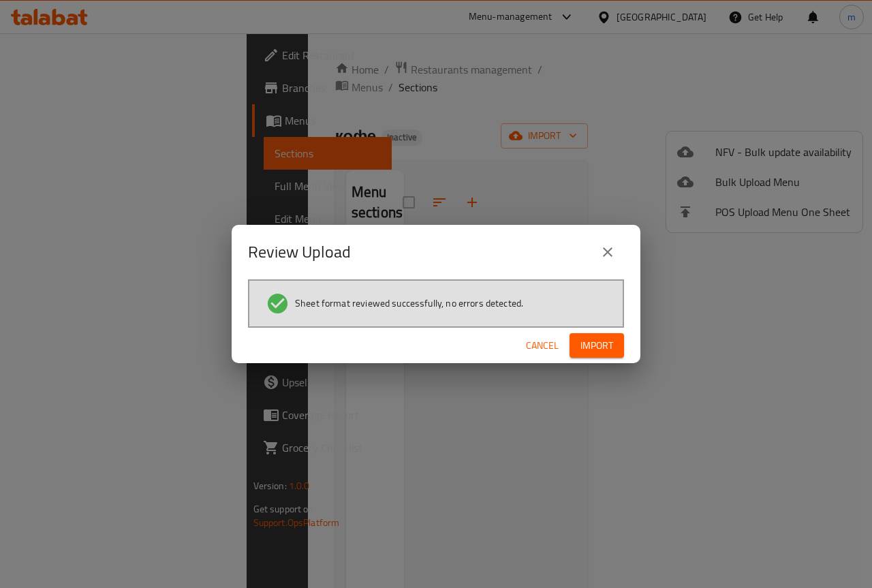
click at [602, 337] on span "Import" at bounding box center [597, 345] width 33 height 17
click at [602, 269] on div "Review Upload" at bounding box center [436, 252] width 409 height 55
click at [602, 263] on button "close" at bounding box center [608, 252] width 33 height 33
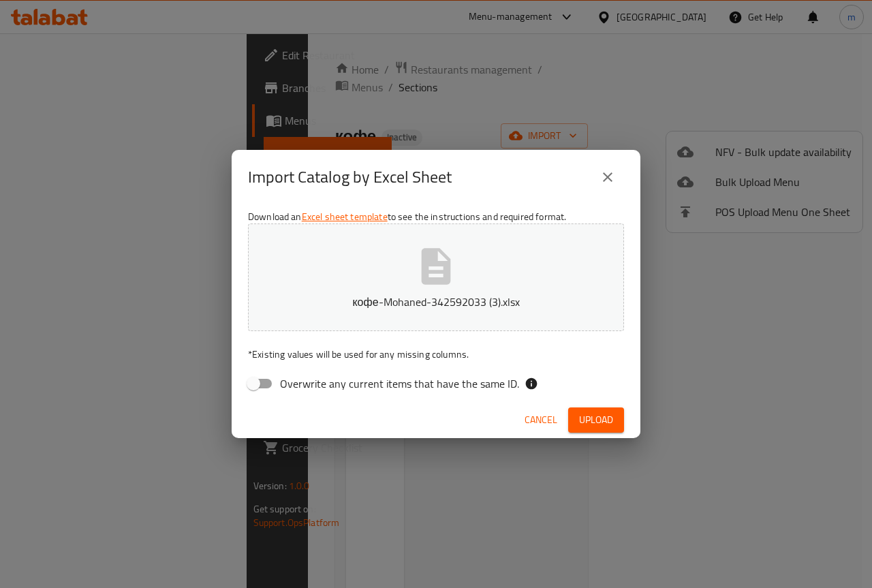
click at [405, 278] on button "кофе-Mohaned-342592033 (3).xlsx" at bounding box center [436, 278] width 376 height 108
click at [614, 420] on button "Upload" at bounding box center [596, 420] width 56 height 25
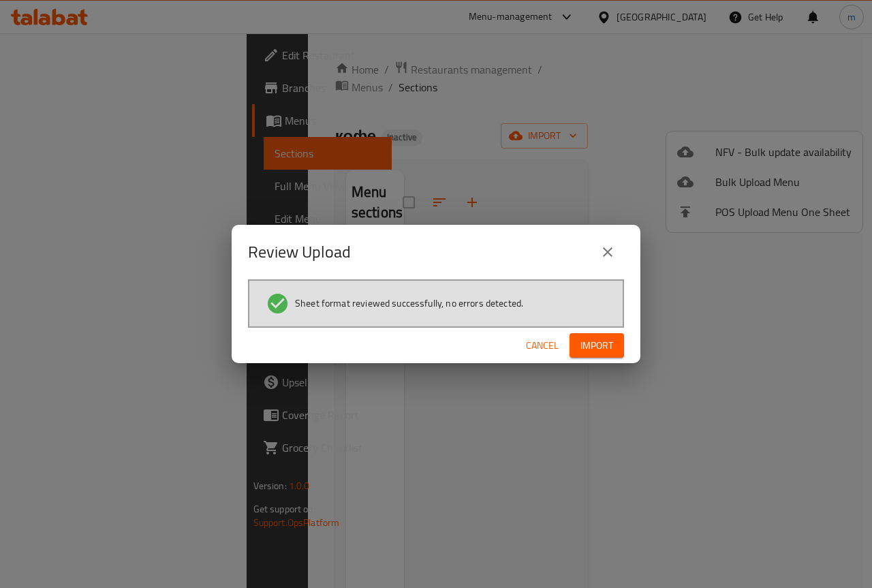
click at [579, 339] on button "Import" at bounding box center [597, 345] width 55 height 25
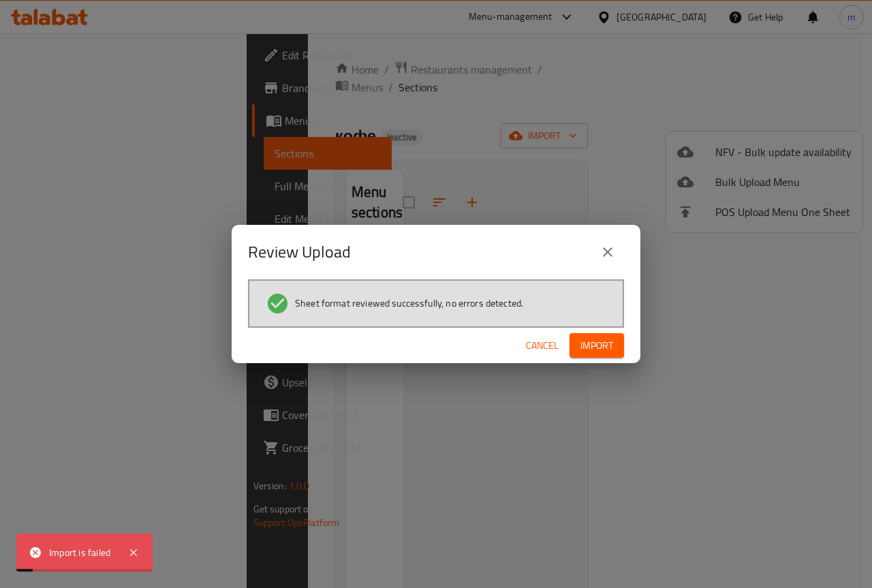
click at [614, 259] on icon "close" at bounding box center [608, 252] width 16 height 16
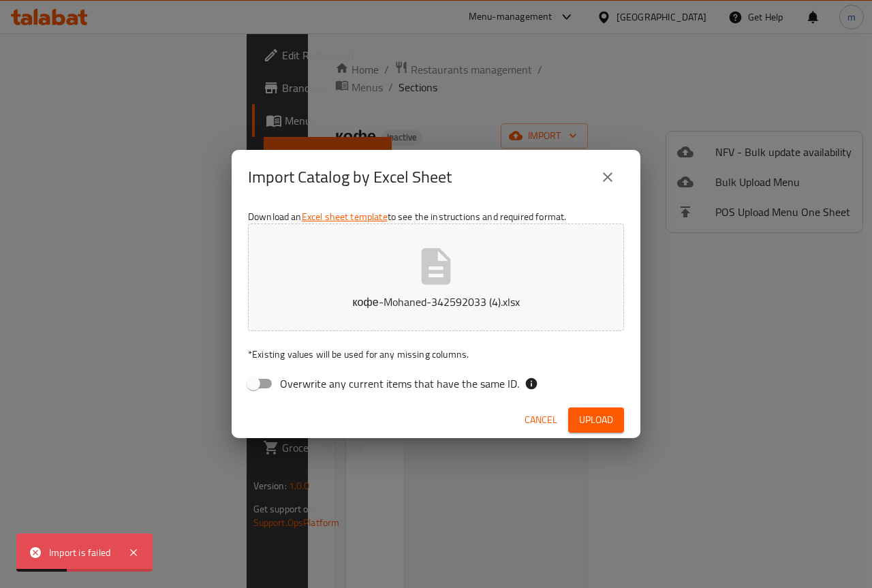
click at [600, 174] on icon "close" at bounding box center [608, 177] width 16 height 16
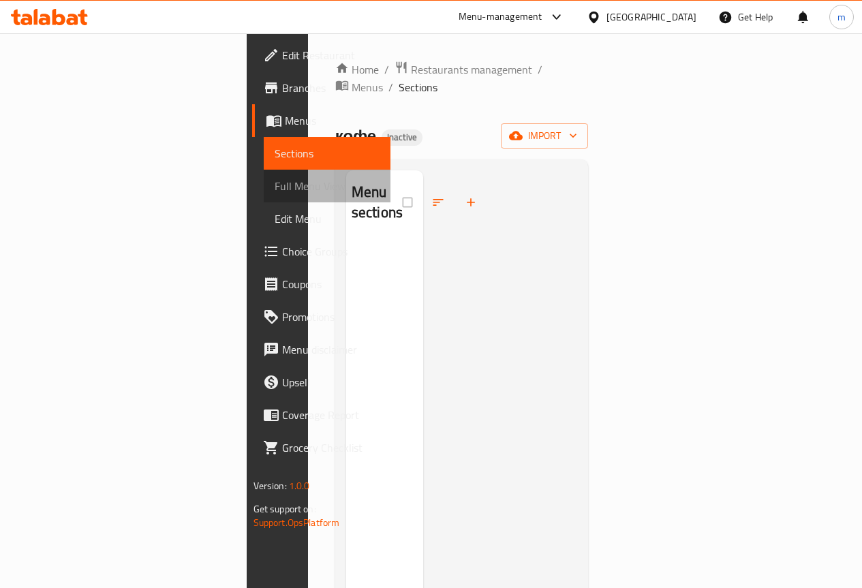
click at [275, 193] on span "Full Menu View" at bounding box center [327, 186] width 105 height 16
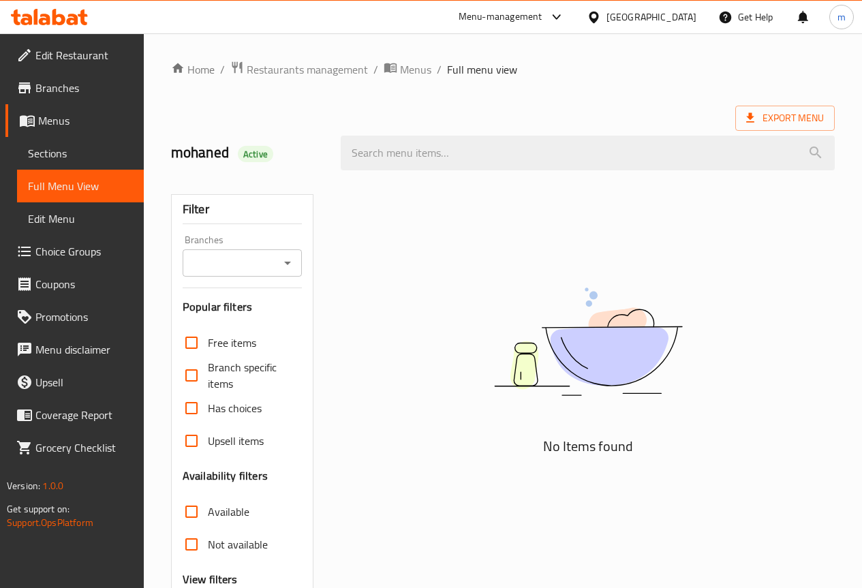
click at [48, 153] on span "Sections" at bounding box center [80, 153] width 105 height 16
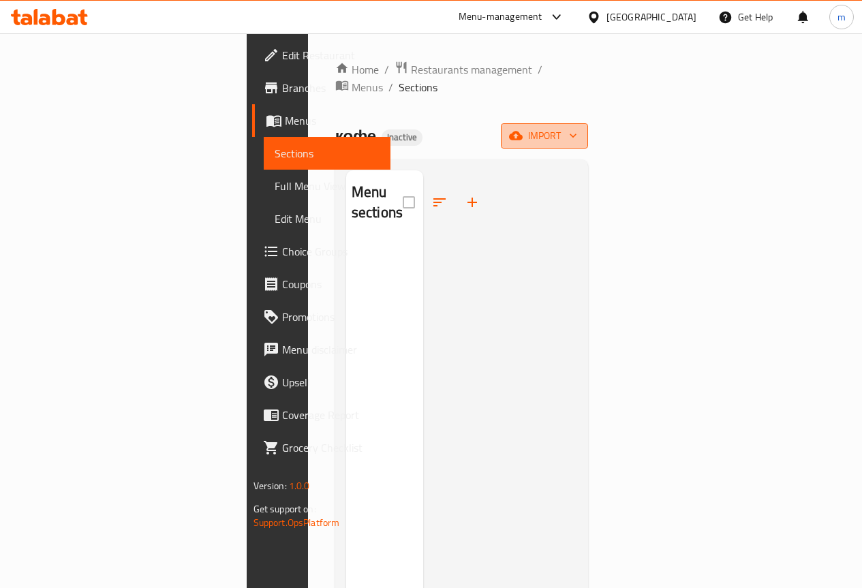
click at [588, 123] on button "import" at bounding box center [544, 135] width 87 height 25
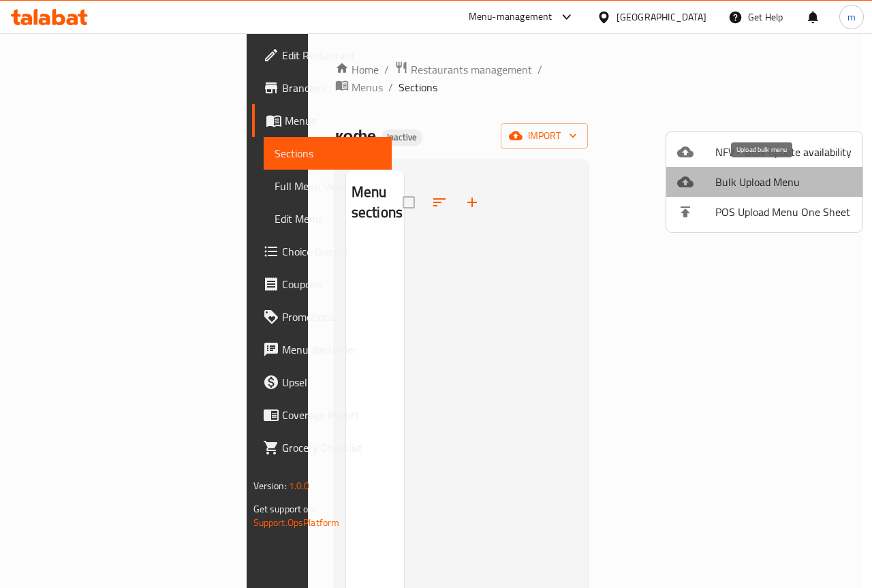
click at [838, 179] on span "Bulk Upload Menu" at bounding box center [784, 182] width 136 height 16
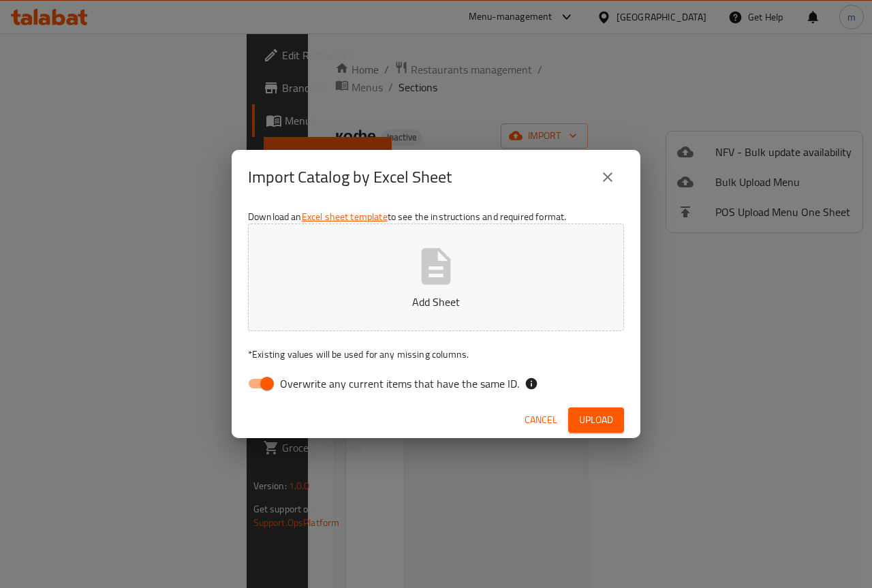
click at [369, 299] on p "Add Sheet" at bounding box center [436, 302] width 334 height 16
click at [277, 383] on input "Overwrite any current items that have the same ID." at bounding box center [267, 384] width 78 height 26
checkbox input "false"
click at [613, 420] on span "Upload" at bounding box center [596, 420] width 34 height 17
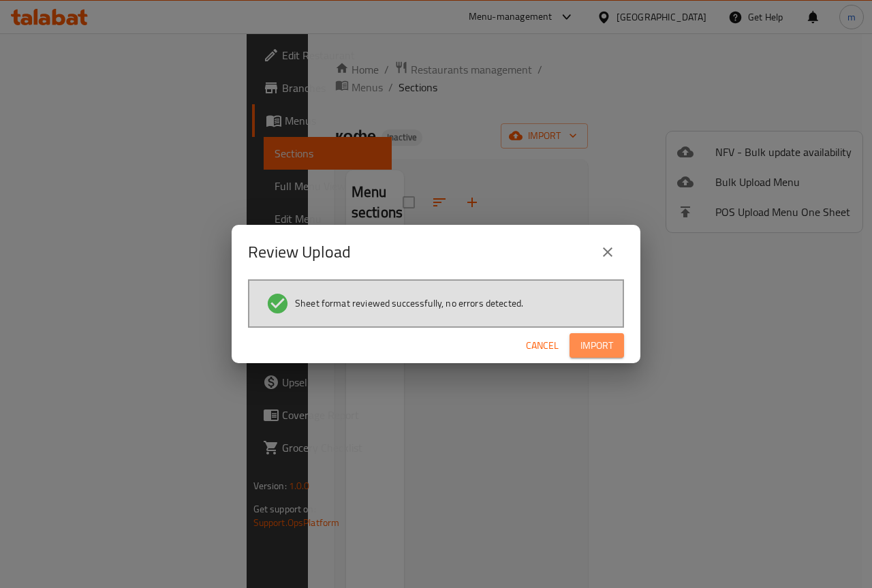
click at [596, 349] on span "Import" at bounding box center [597, 345] width 33 height 17
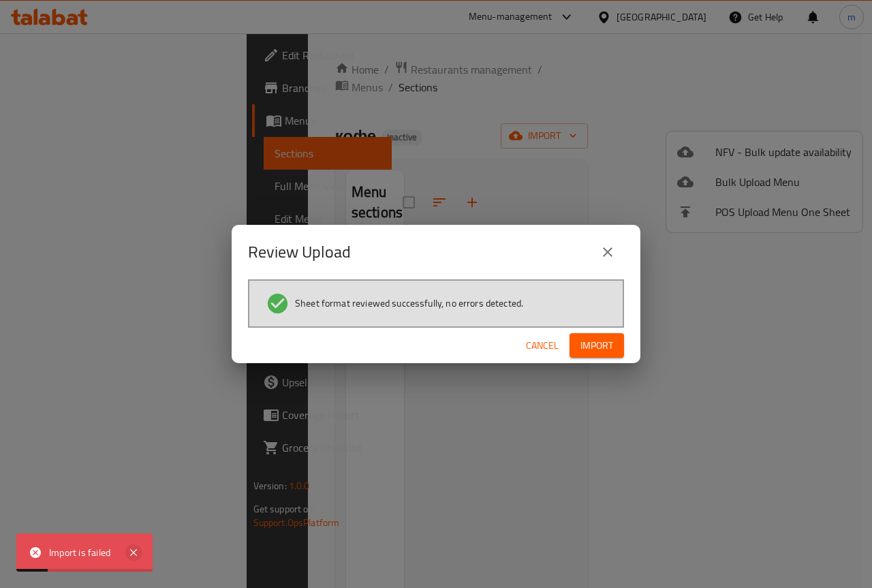
click at [134, 550] on icon at bounding box center [133, 553] width 16 height 16
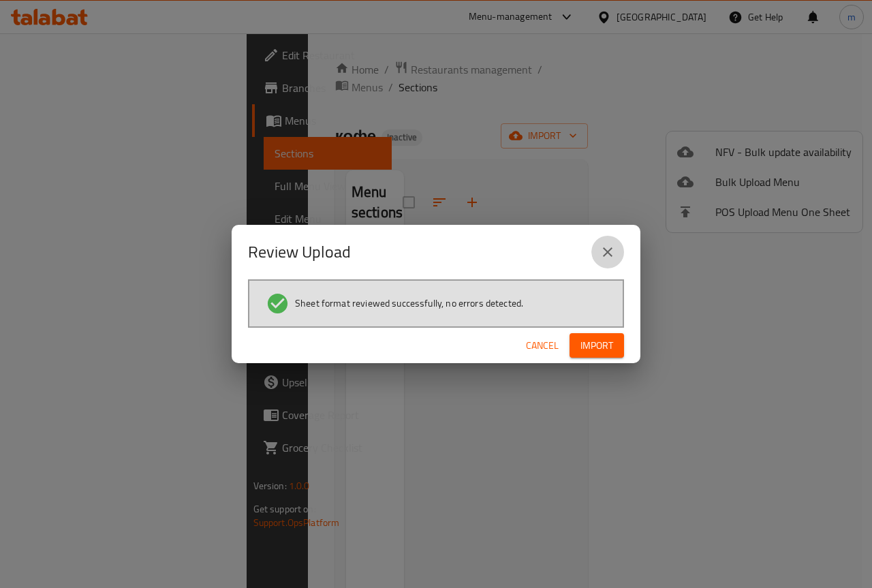
click at [618, 253] on button "close" at bounding box center [608, 252] width 33 height 33
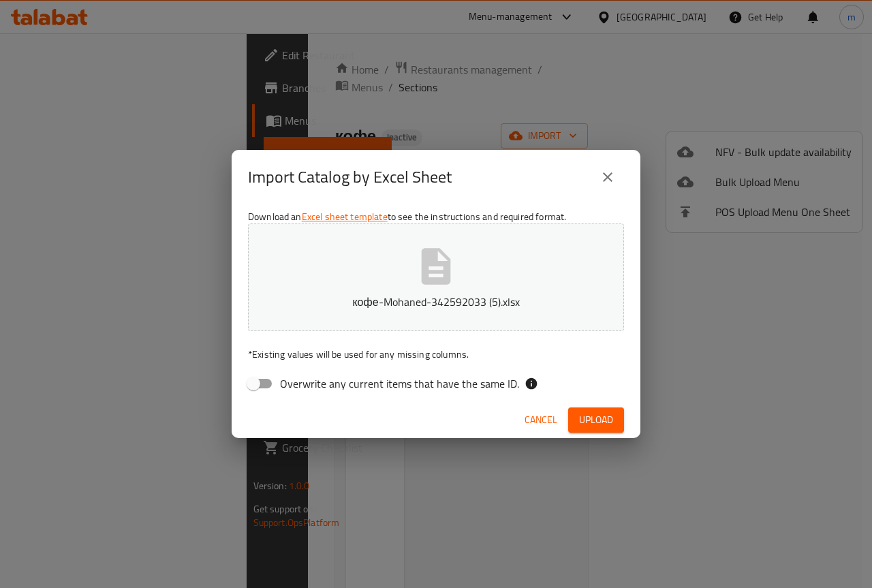
click at [630, 175] on div "Import Catalog by Excel Sheet" at bounding box center [436, 177] width 409 height 55
click at [610, 183] on icon "close" at bounding box center [608, 177] width 16 height 16
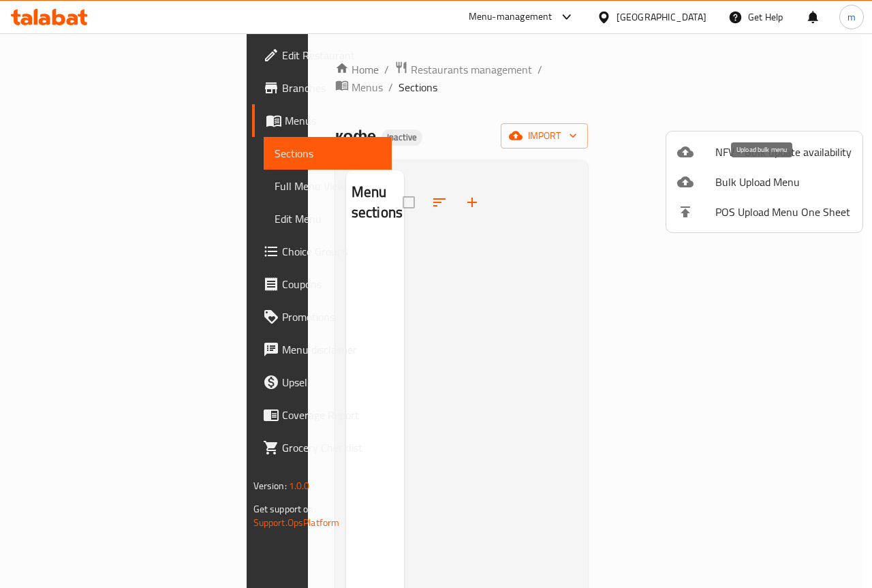
click at [791, 179] on span "Bulk Upload Menu" at bounding box center [784, 182] width 136 height 16
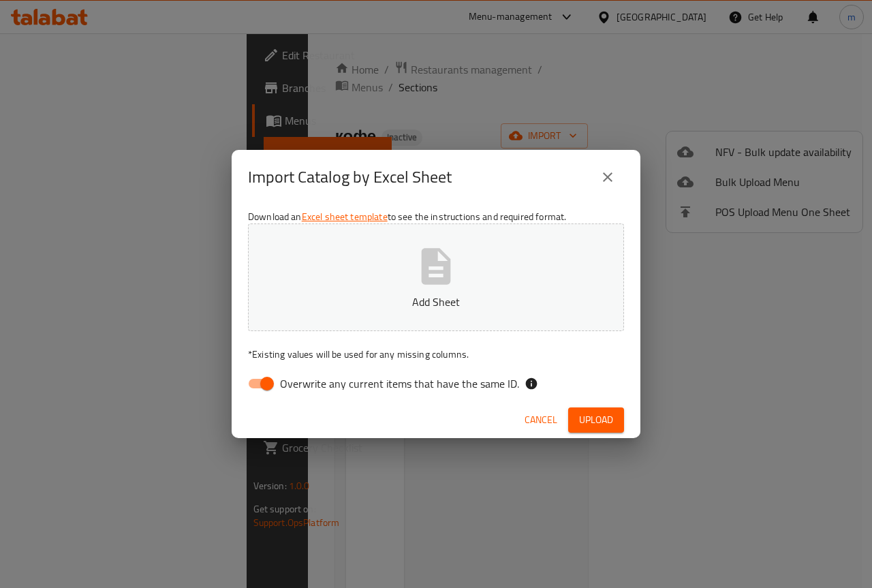
click at [405, 279] on button "Add Sheet" at bounding box center [436, 278] width 376 height 108
click at [262, 380] on input "Overwrite any current items that have the same ID." at bounding box center [267, 384] width 78 height 26
checkbox input "false"
click at [596, 414] on span "Upload" at bounding box center [596, 420] width 34 height 17
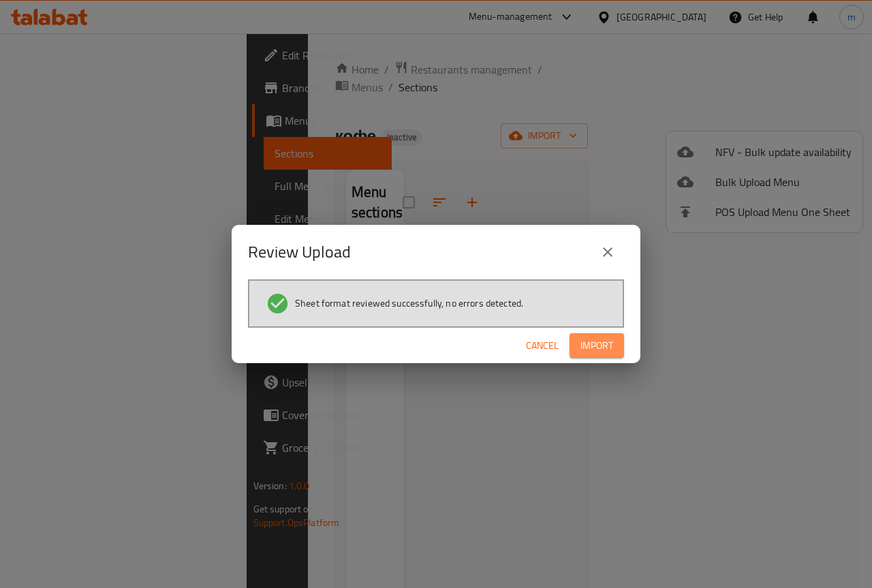
click at [614, 341] on button "Import" at bounding box center [597, 345] width 55 height 25
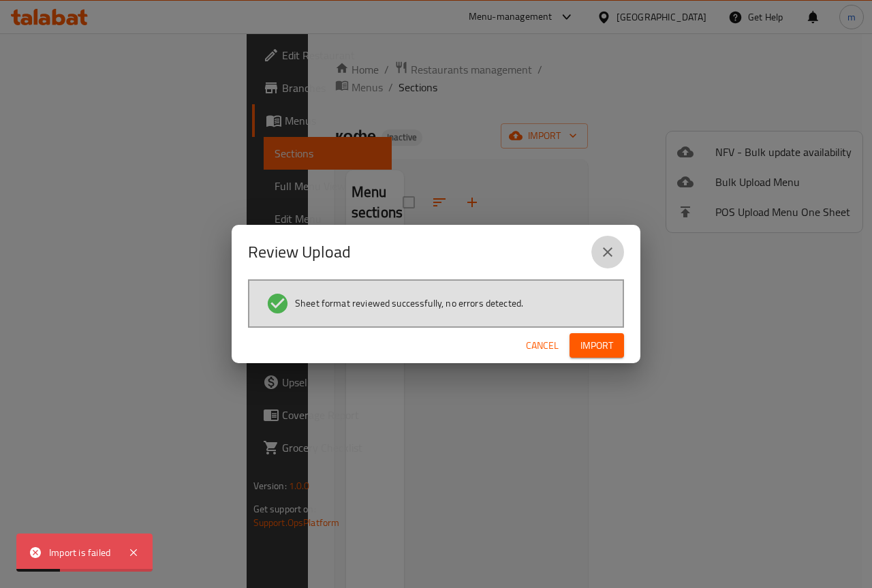
click at [612, 252] on icon "close" at bounding box center [608, 252] width 16 height 16
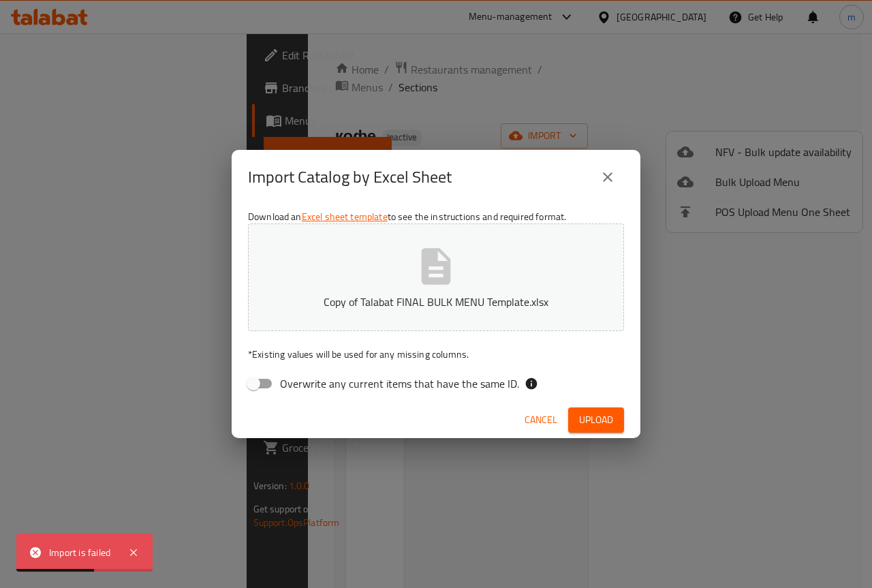
click at [619, 168] on button "close" at bounding box center [608, 177] width 33 height 33
